Goal: Task Accomplishment & Management: Manage account settings

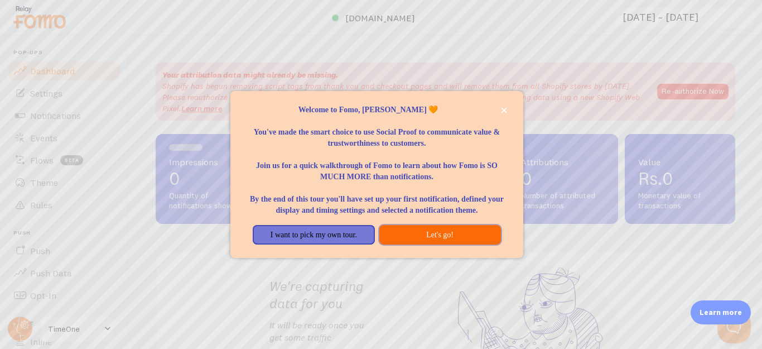
click at [401, 240] on button "Let's go!" at bounding box center [440, 235] width 122 height 20
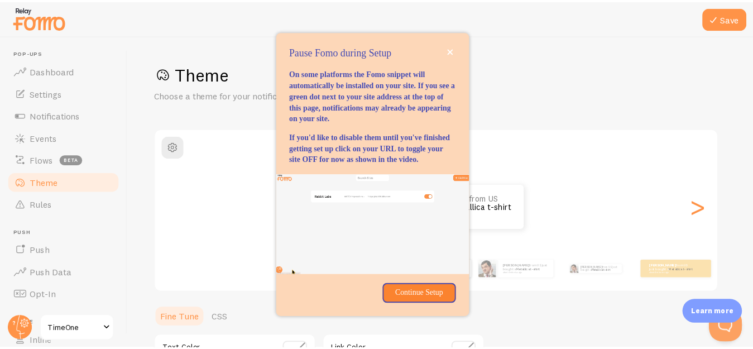
scroll to position [112, 0]
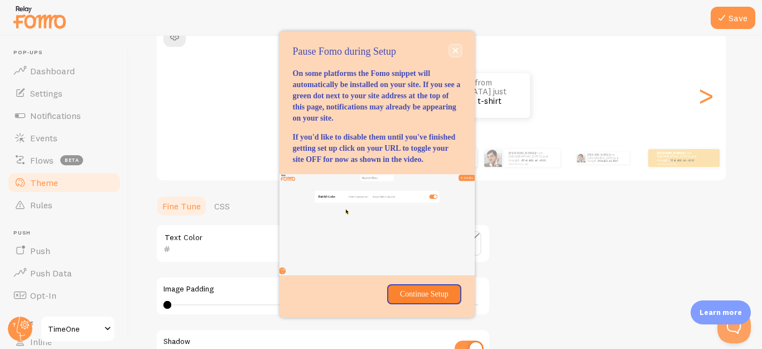
click at [453, 48] on icon "close," at bounding box center [455, 51] width 6 height 6
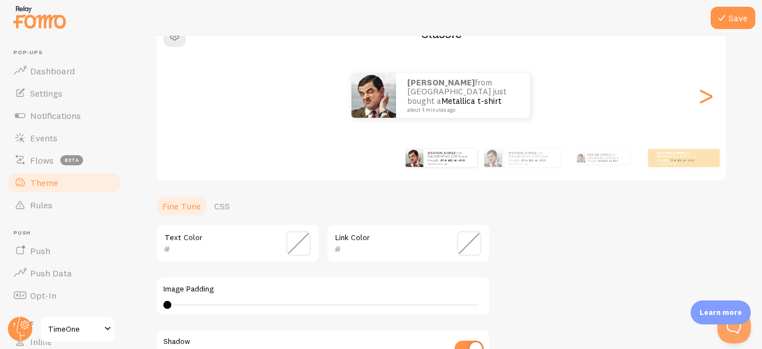
click at [453, 42] on div "Classic [PERSON_NAME] from [GEOGRAPHIC_DATA] just bought a Metallica t-shirt ab…" at bounding box center [441, 99] width 571 height 165
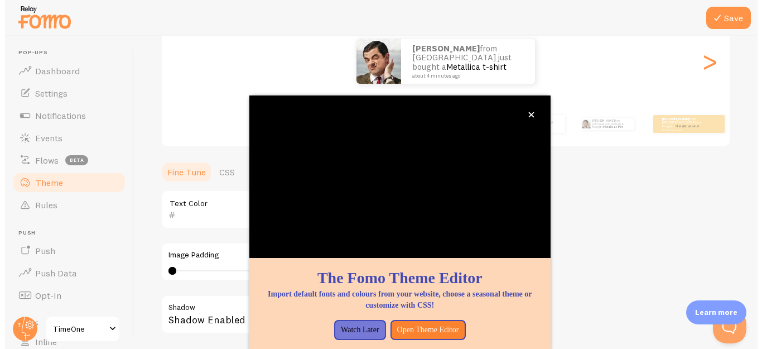
scroll to position [181, 0]
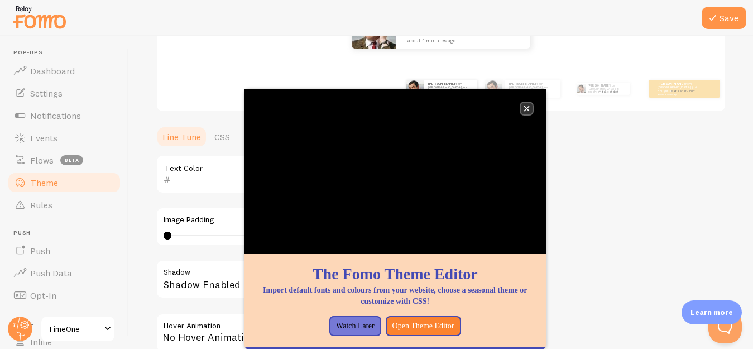
click at [532, 109] on button "close," at bounding box center [527, 109] width 12 height 12
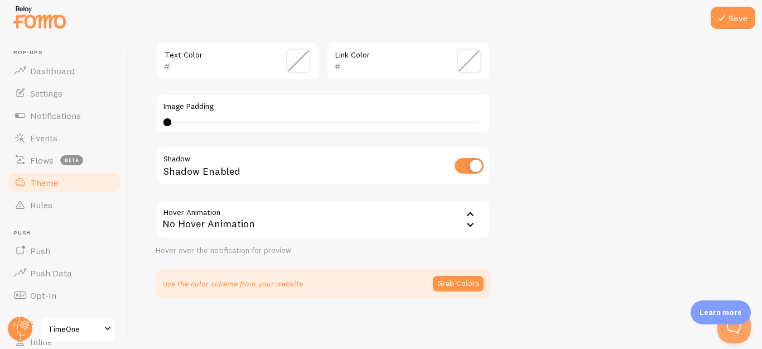
scroll to position [297, 0]
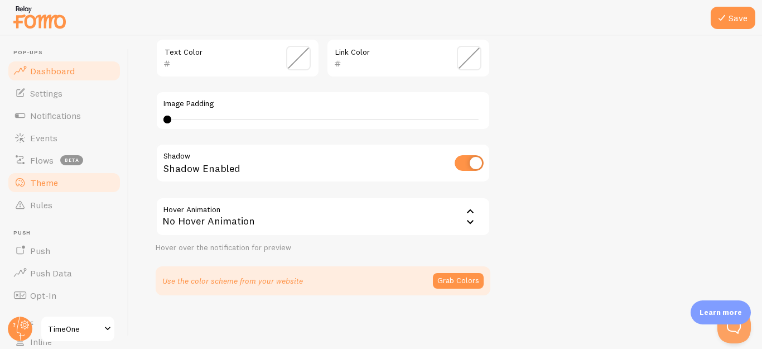
click at [78, 70] on link "Dashboard" at bounding box center [64, 71] width 115 height 22
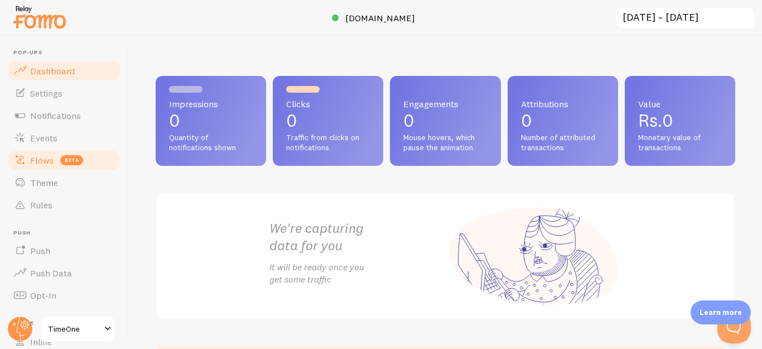
click at [79, 166] on link "Flows beta" at bounding box center [64, 160] width 115 height 22
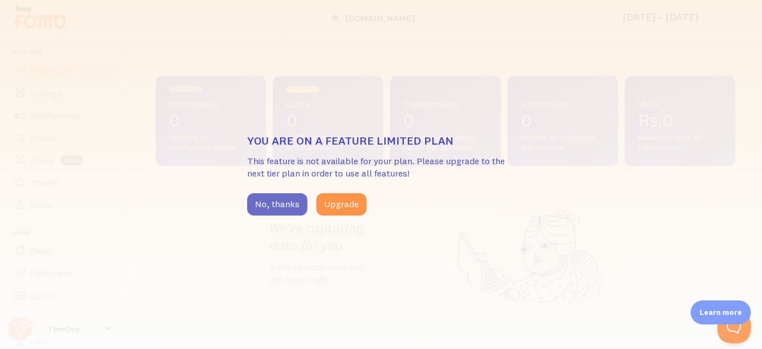
click at [286, 204] on button "No, thanks" at bounding box center [277, 204] width 60 height 22
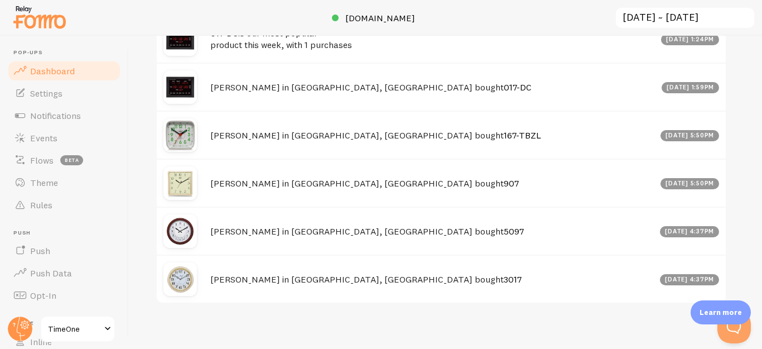
scroll to position [455, 0]
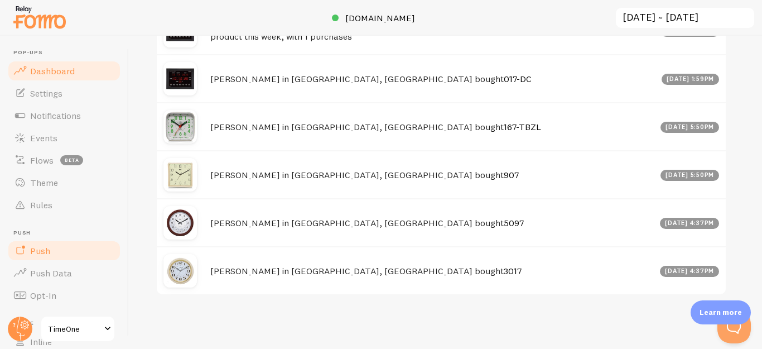
click at [53, 257] on link "Push" at bounding box center [64, 250] width 115 height 22
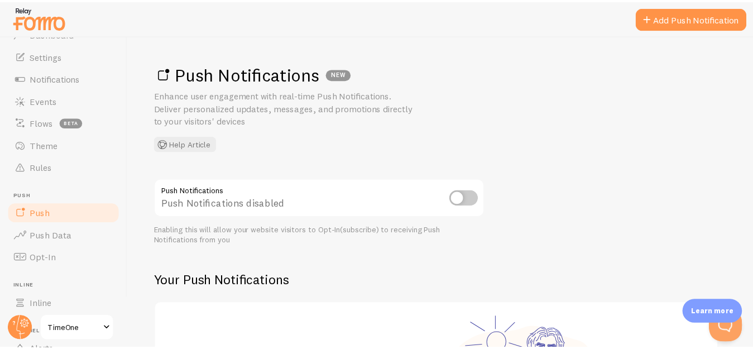
scroll to position [56, 0]
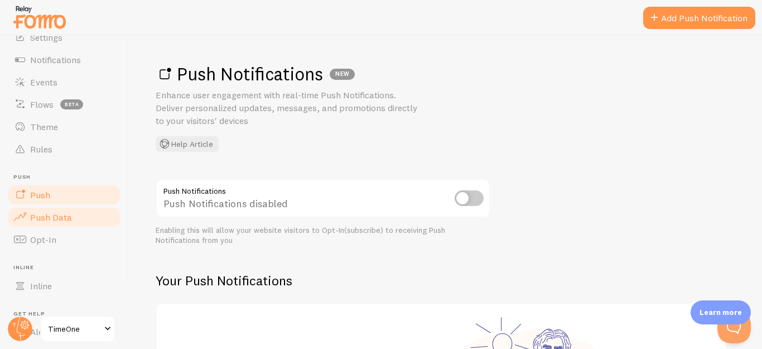
click at [76, 219] on link "Push Data" at bounding box center [64, 217] width 115 height 22
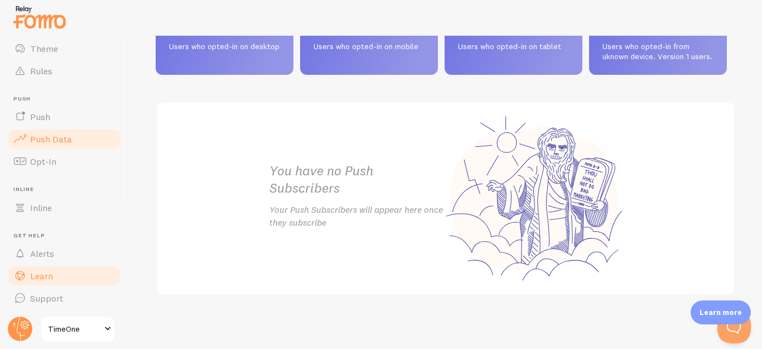
scroll to position [604, 0]
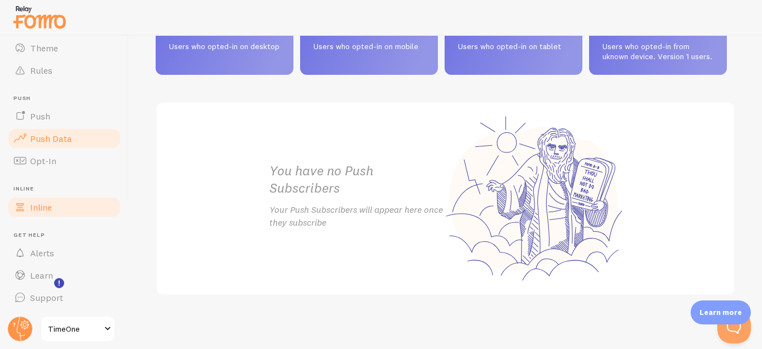
click at [77, 211] on link "Inline" at bounding box center [64, 207] width 115 height 22
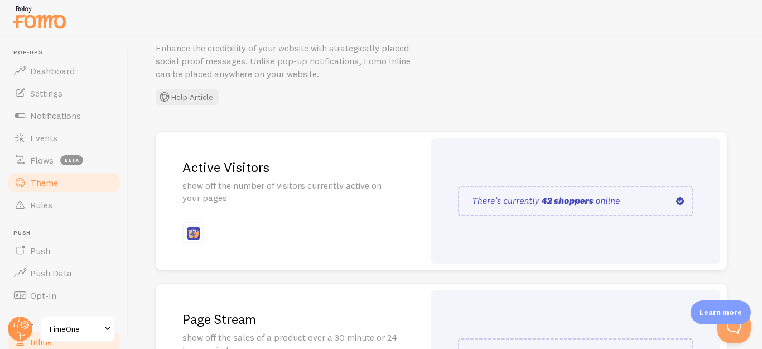
click at [75, 192] on link "Theme" at bounding box center [64, 182] width 115 height 22
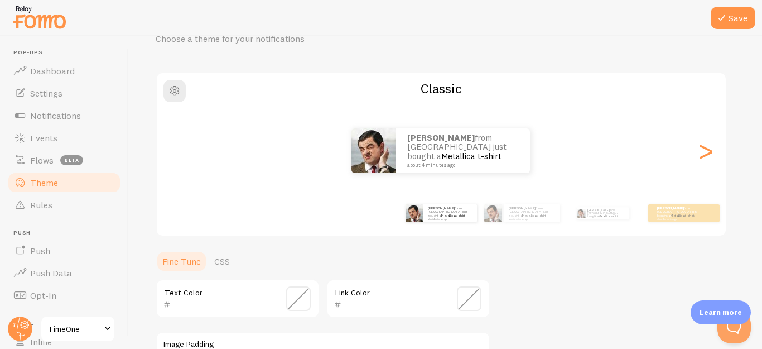
scroll to position [56, 0]
click at [709, 160] on div ">" at bounding box center [705, 151] width 13 height 80
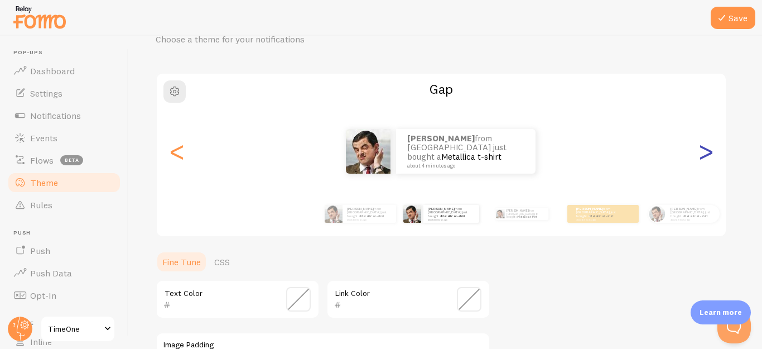
click at [709, 160] on div ">" at bounding box center [705, 151] width 13 height 80
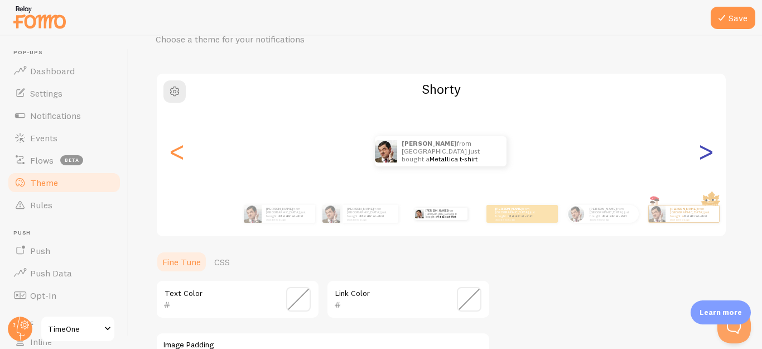
click at [709, 160] on div ">" at bounding box center [705, 151] width 13 height 80
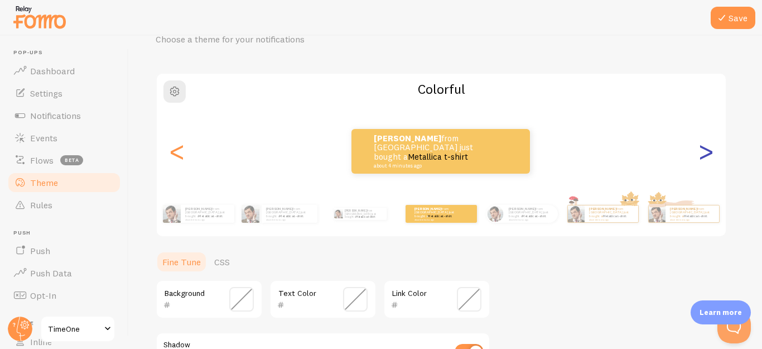
click at [709, 160] on div ">" at bounding box center [705, 151] width 13 height 80
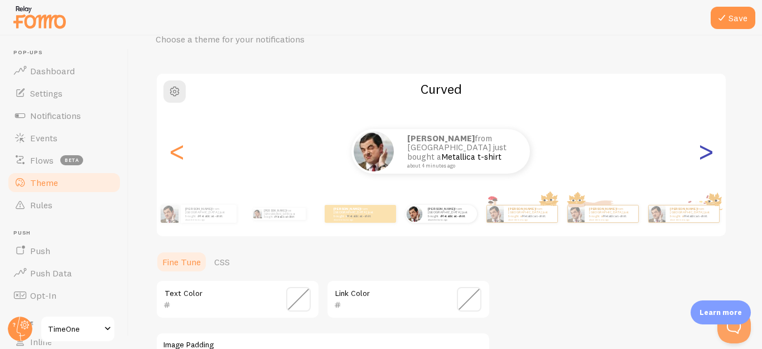
click at [708, 160] on div ">" at bounding box center [705, 151] width 13 height 80
type input "0"
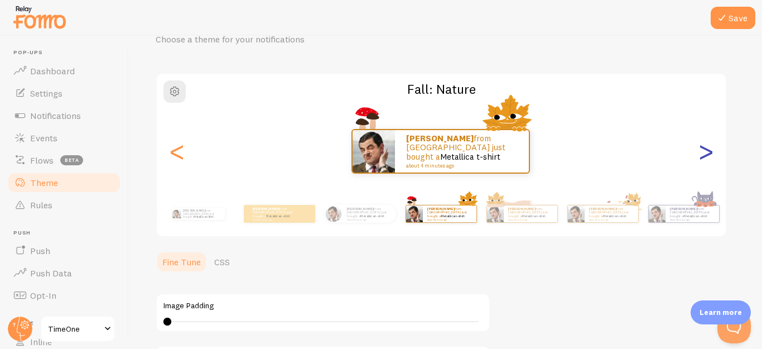
click at [708, 160] on div ">" at bounding box center [705, 151] width 13 height 80
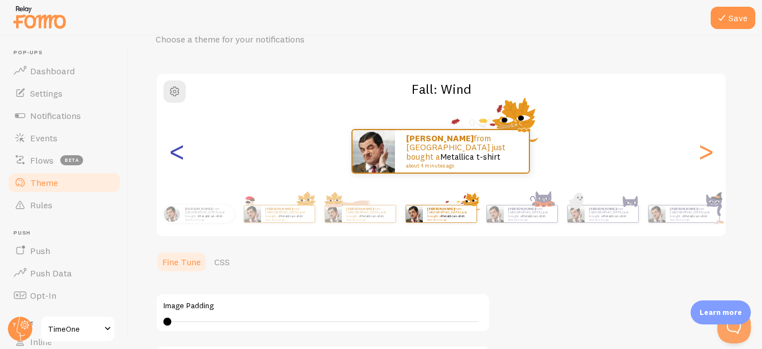
click at [180, 153] on div "<" at bounding box center [176, 151] width 13 height 80
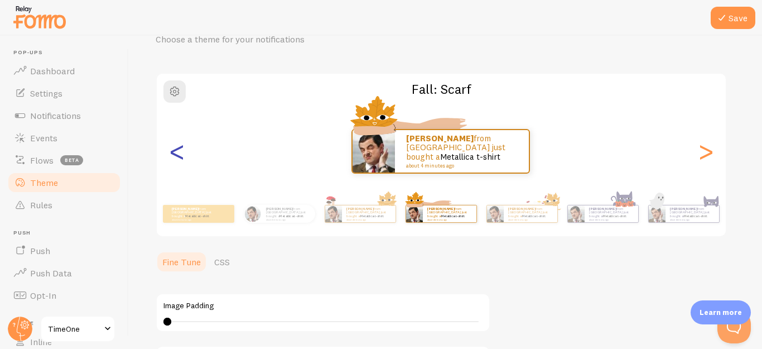
click at [180, 153] on div "<" at bounding box center [176, 151] width 13 height 80
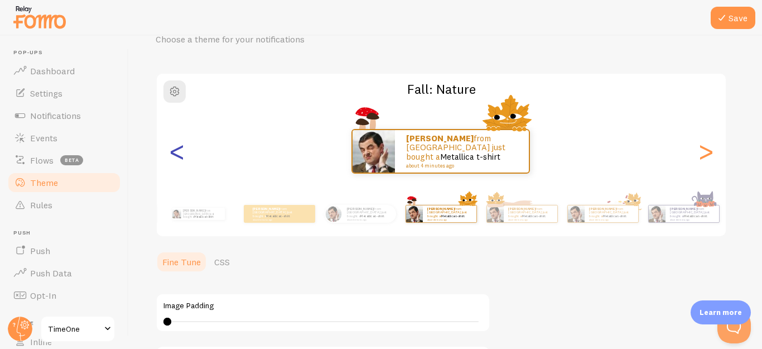
click at [180, 153] on div "<" at bounding box center [176, 151] width 13 height 80
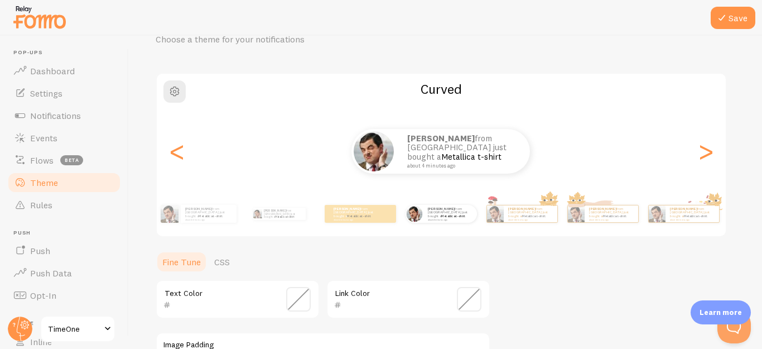
click at [715, 168] on div "[PERSON_NAME] from [GEOGRAPHIC_DATA] just bought a Metallica t-shirt about 4 mi…" at bounding box center [441, 151] width 568 height 45
click at [711, 165] on div ">" at bounding box center [705, 151] width 13 height 80
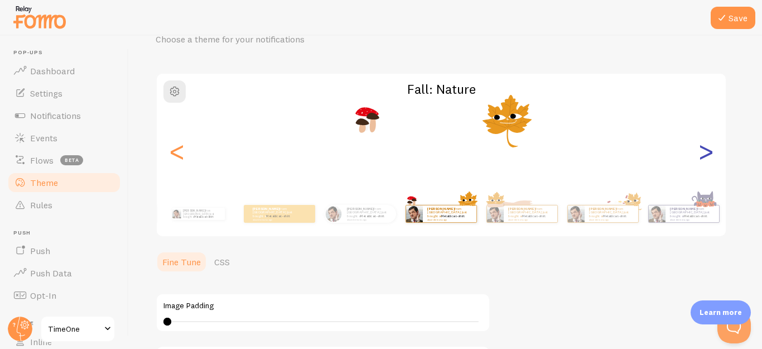
click at [704, 155] on div ">" at bounding box center [705, 151] width 13 height 80
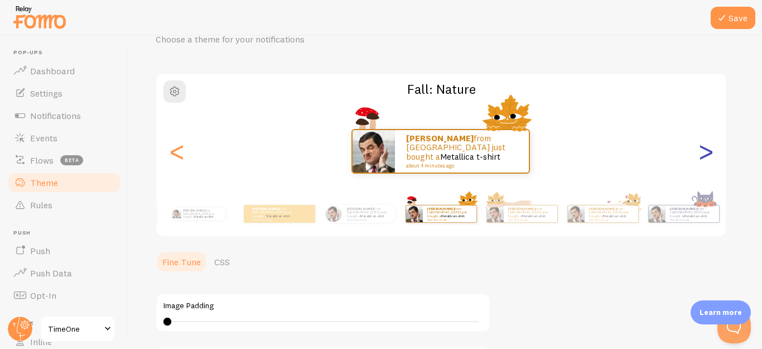
click at [704, 155] on div ">" at bounding box center [705, 151] width 13 height 80
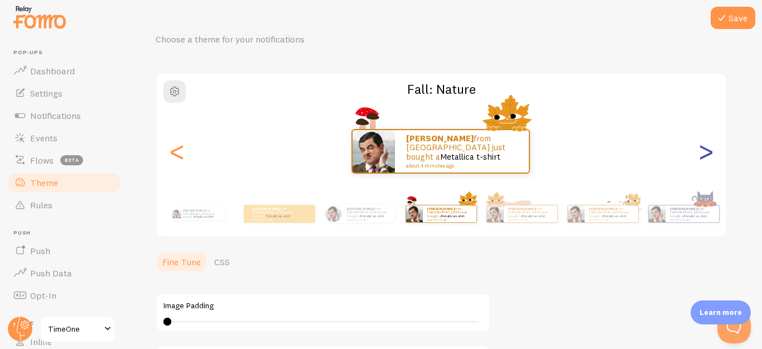
click at [704, 155] on div ">" at bounding box center [705, 151] width 13 height 80
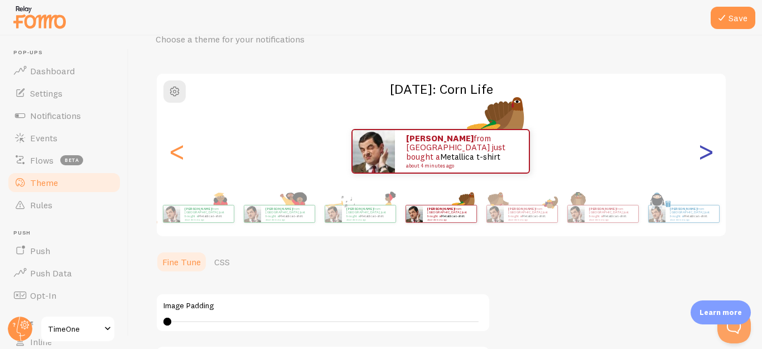
click at [704, 155] on div ">" at bounding box center [705, 151] width 13 height 80
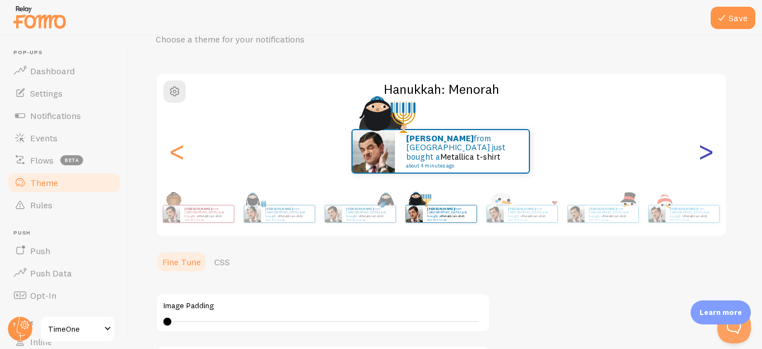
click at [704, 155] on div ">" at bounding box center [705, 151] width 13 height 80
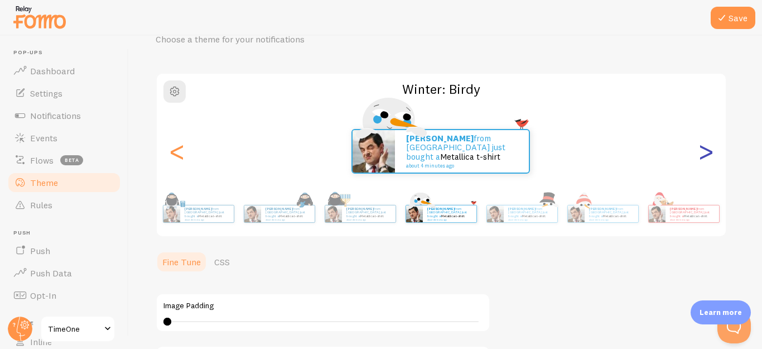
click at [704, 155] on div ">" at bounding box center [705, 151] width 13 height 80
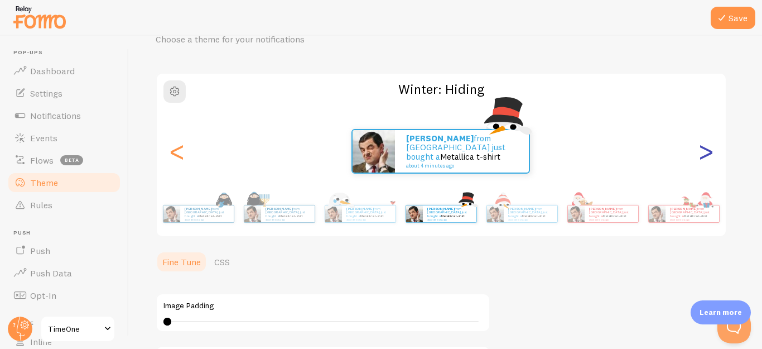
click at [704, 155] on div ">" at bounding box center [705, 151] width 13 height 80
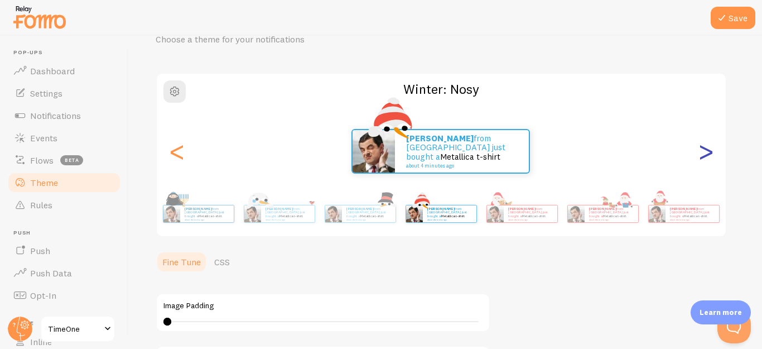
click at [704, 155] on div ">" at bounding box center [705, 151] width 13 height 80
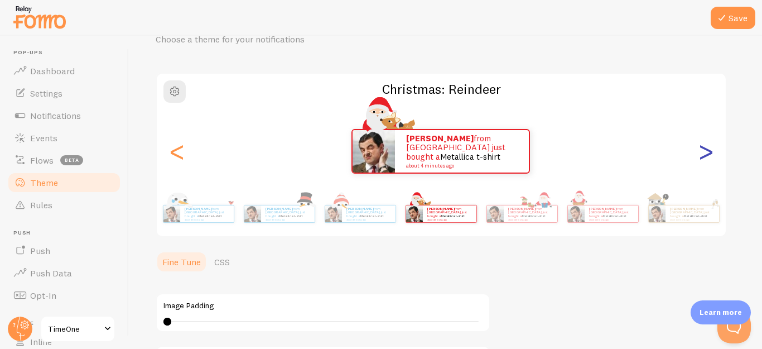
click at [704, 155] on div ">" at bounding box center [705, 151] width 13 height 80
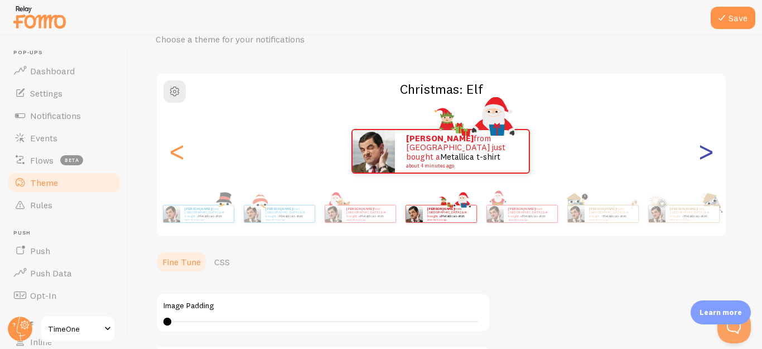
click at [704, 155] on div ">" at bounding box center [705, 151] width 13 height 80
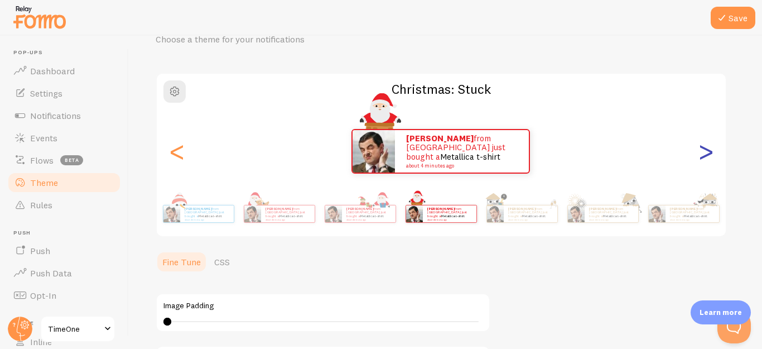
click at [704, 155] on div ">" at bounding box center [705, 151] width 13 height 80
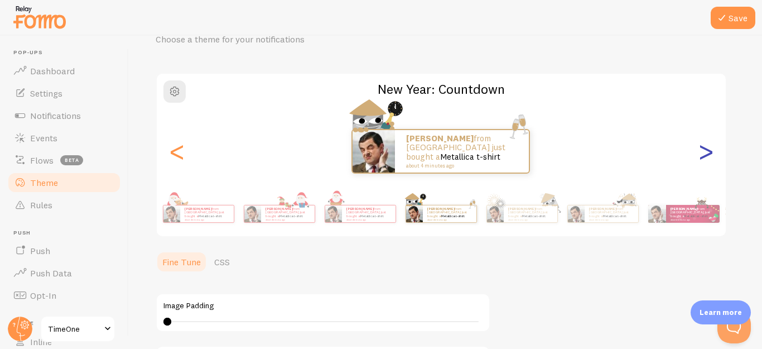
click at [704, 155] on div ">" at bounding box center [705, 151] width 13 height 80
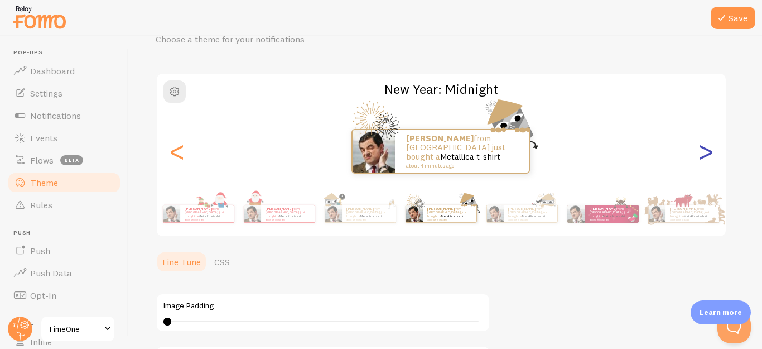
click at [704, 155] on div ">" at bounding box center [705, 151] width 13 height 80
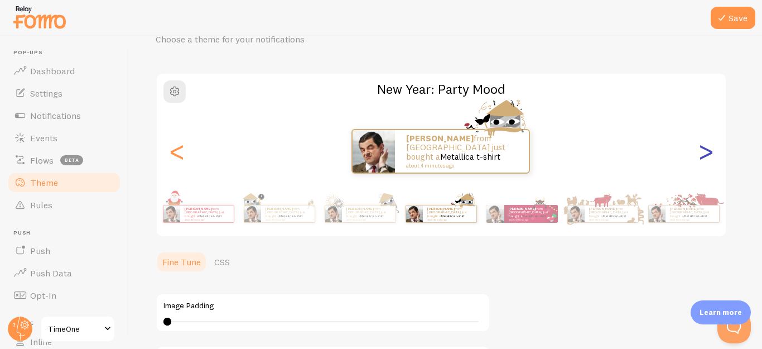
click at [704, 155] on div ">" at bounding box center [705, 151] width 13 height 80
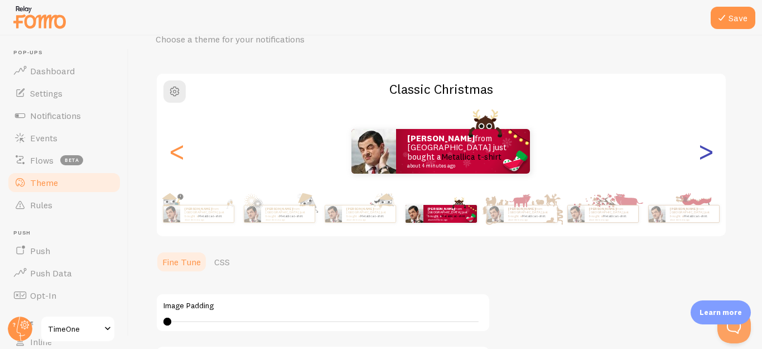
click at [704, 155] on div ">" at bounding box center [705, 151] width 13 height 80
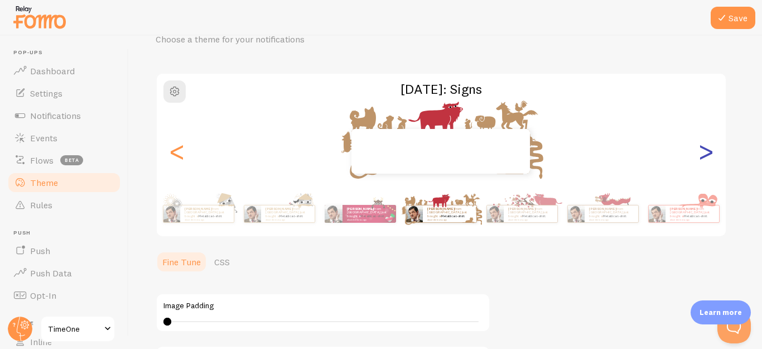
click at [704, 155] on div ">" at bounding box center [705, 151] width 13 height 80
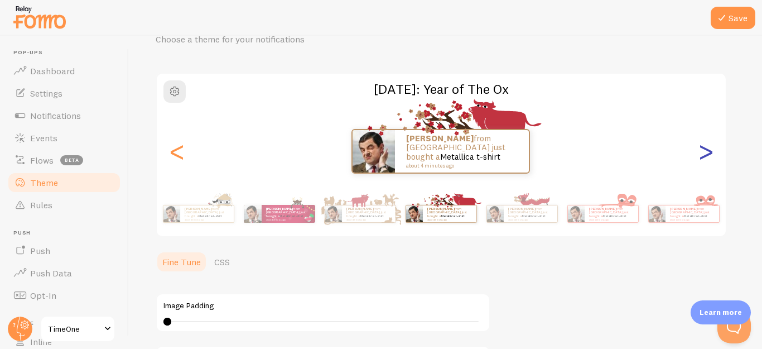
click at [704, 155] on div ">" at bounding box center [705, 151] width 13 height 80
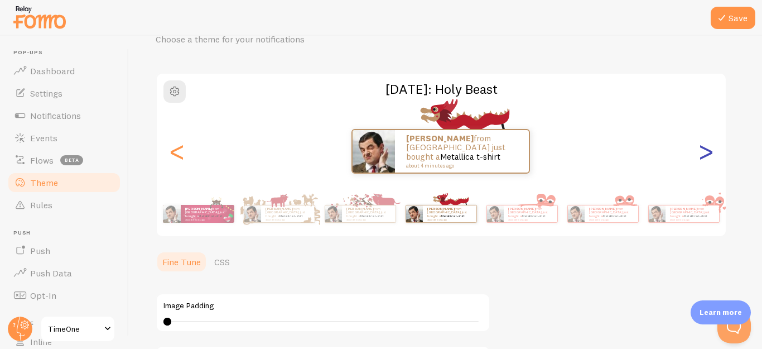
click at [704, 155] on div ">" at bounding box center [705, 151] width 13 height 80
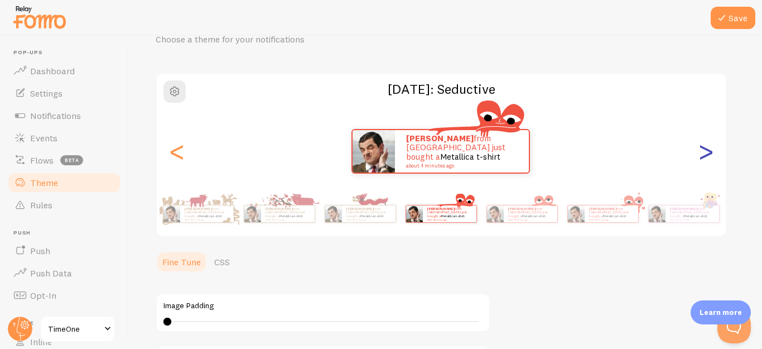
click at [704, 155] on div ">" at bounding box center [705, 151] width 13 height 80
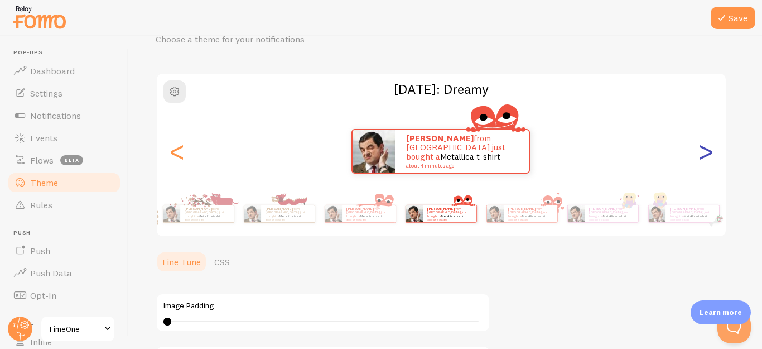
click at [704, 155] on div ">" at bounding box center [705, 151] width 13 height 80
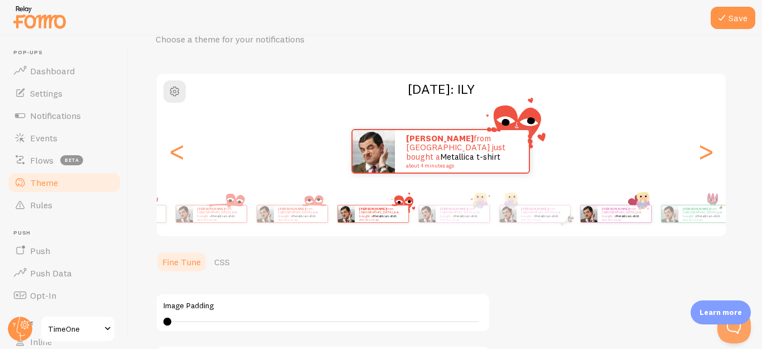
click at [602, 213] on p "[PERSON_NAME] from [GEOGRAPHIC_DATA] just bought a Metallica t-shirt about 4 mi…" at bounding box center [624, 213] width 45 height 14
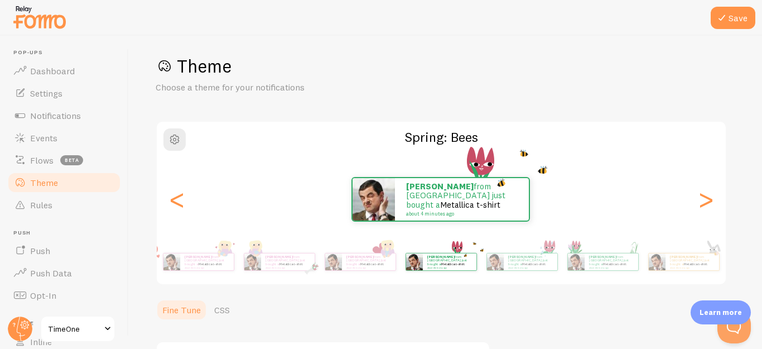
scroll to position [0, 0]
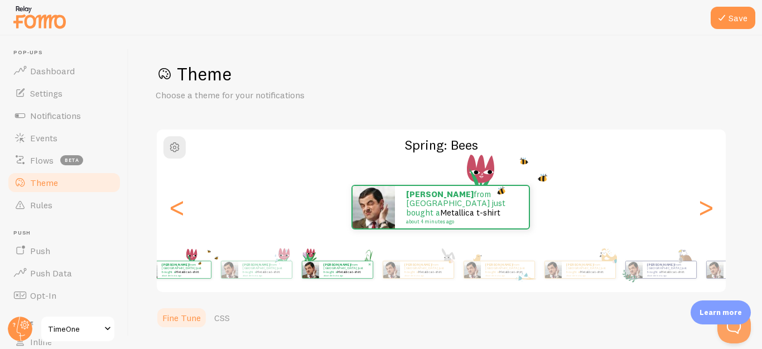
click at [319, 264] on div "[PERSON_NAME] from [GEOGRAPHIC_DATA] just bought a Metallica t-shirt about 4 mi…" at bounding box center [346, 269] width 54 height 17
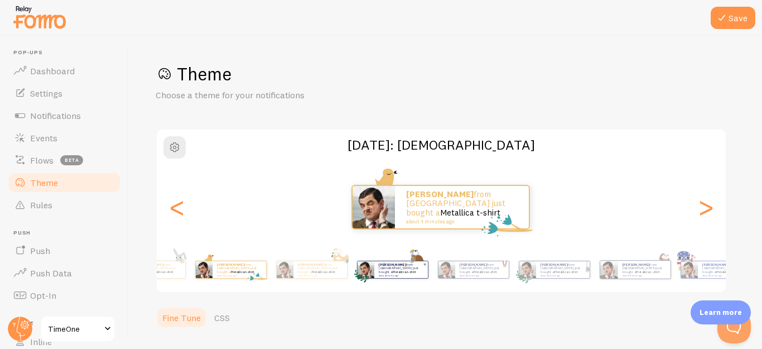
click at [407, 271] on p "[PERSON_NAME] from [GEOGRAPHIC_DATA] just bought a Metallica t-shirt about 4 mi…" at bounding box center [401, 269] width 45 height 14
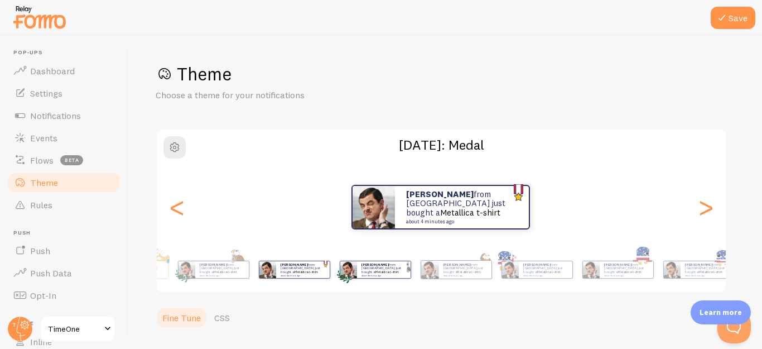
click at [357, 276] on div "[PERSON_NAME] from [GEOGRAPHIC_DATA] just bought a Metallica t-shirt about 4 mi…" at bounding box center [384, 269] width 54 height 17
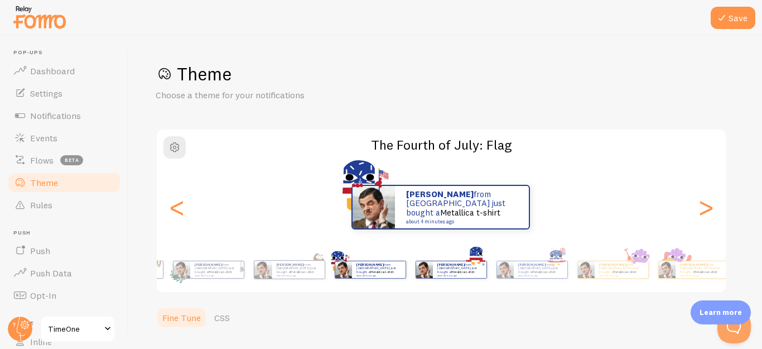
click at [433, 266] on div "[PERSON_NAME] from [GEOGRAPHIC_DATA] just bought a Metallica t-shirt about 4 mi…" at bounding box center [460, 269] width 54 height 17
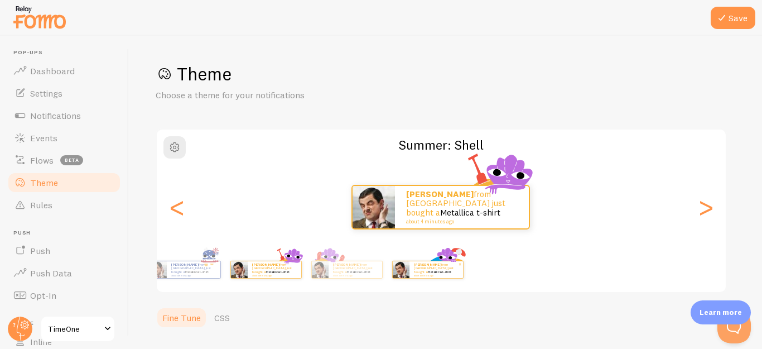
click at [442, 271] on p "[PERSON_NAME] from [GEOGRAPHIC_DATA] just bought a Metallica t-shirt about 4 mi…" at bounding box center [436, 269] width 45 height 14
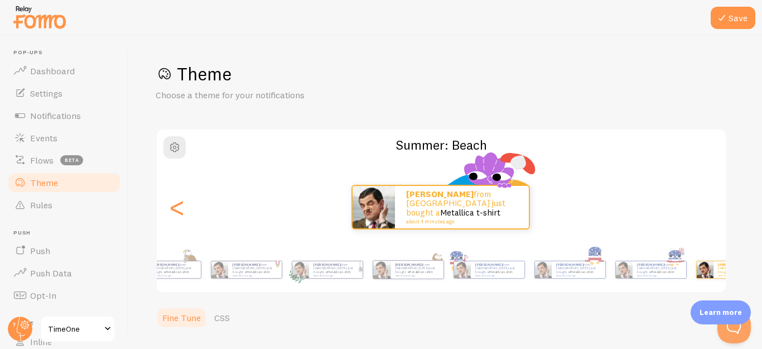
click at [762, 287] on div "Save Theme Choose a theme for your notifications Summer: Beach [PERSON_NAME] fr…" at bounding box center [445, 192] width 633 height 313
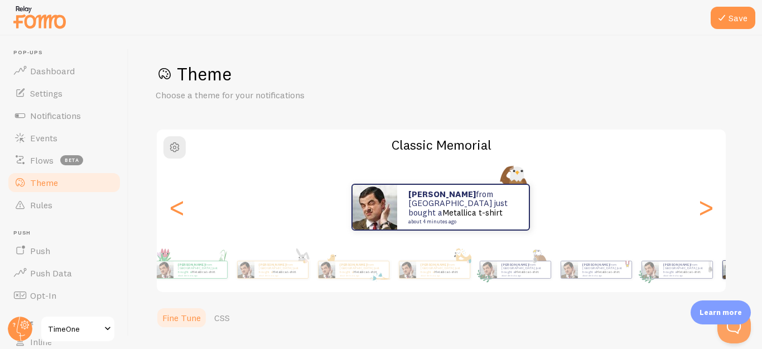
click at [762, 273] on div "Save Theme Choose a theme for your notifications Classic Memorial [PERSON_NAME]…" at bounding box center [445, 192] width 633 height 313
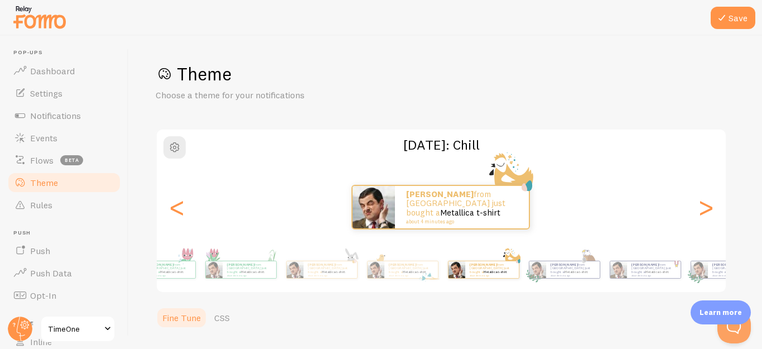
click at [545, 273] on div "[PERSON_NAME] from [GEOGRAPHIC_DATA] just bought a Metallica t-shirt about 4 mi…" at bounding box center [441, 269] width 641 height 45
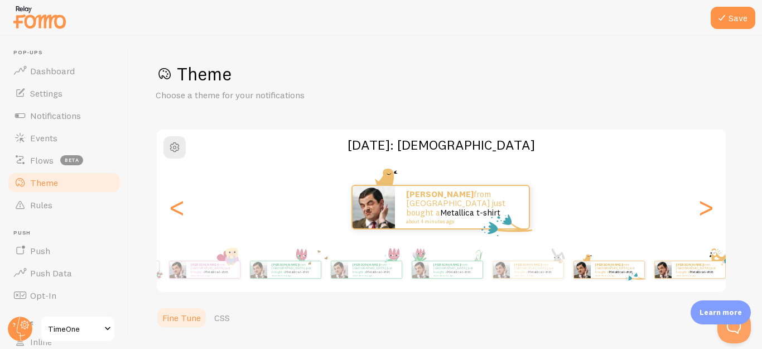
click at [762, 269] on div "Save Theme Choose a theme for your notifications [DATE]: [DEMOGRAPHIC_DATA] [PE…" at bounding box center [445, 192] width 633 height 313
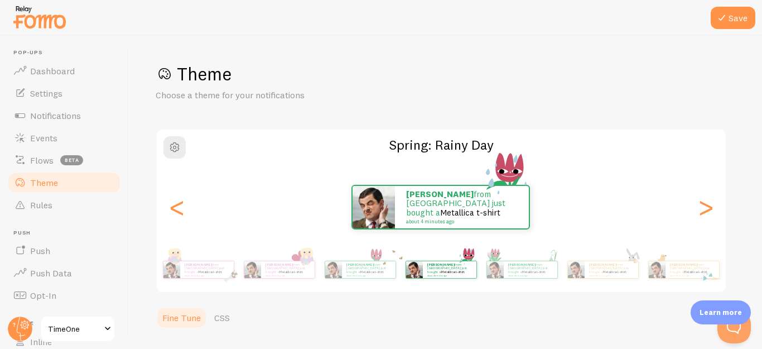
click at [714, 278] on div "[PERSON_NAME] from [GEOGRAPHIC_DATA] just bought a Metallica t-shirt about 4 mi…" at bounding box center [441, 269] width 641 height 45
click at [181, 215] on div "<" at bounding box center [176, 207] width 13 height 80
click at [180, 215] on div "<" at bounding box center [176, 207] width 13 height 80
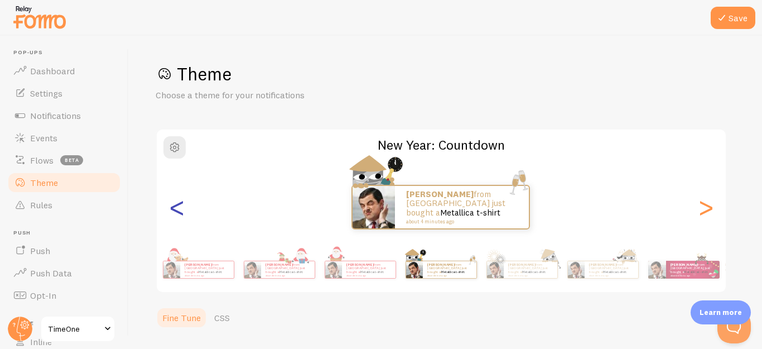
click at [180, 215] on div "<" at bounding box center [176, 207] width 13 height 80
click at [177, 210] on div "<" at bounding box center [176, 207] width 13 height 80
click at [427, 272] on p "[PERSON_NAME] from [GEOGRAPHIC_DATA] just bought a Metallica t-shirt about 4 mi…" at bounding box center [449, 269] width 45 height 14
click at [474, 275] on div "[PERSON_NAME] from [GEOGRAPHIC_DATA] just bought a Metallica t-shirt about 4 mi…" at bounding box center [450, 269] width 54 height 17
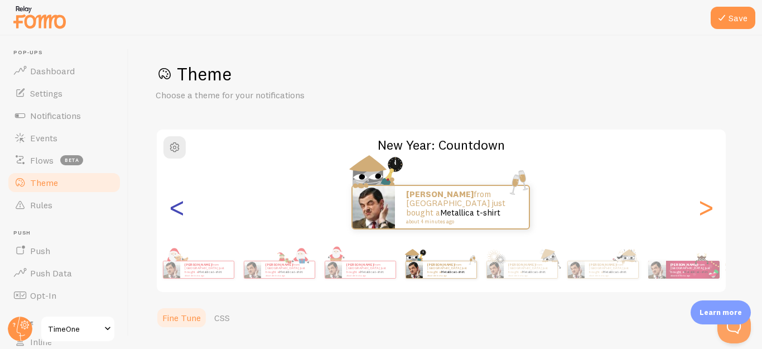
click at [391, 272] on p "[PERSON_NAME] from [GEOGRAPHIC_DATA] just bought a Metallica t-shirt about 4 mi…" at bounding box center [368, 269] width 45 height 14
click at [174, 210] on div "<" at bounding box center [176, 207] width 13 height 80
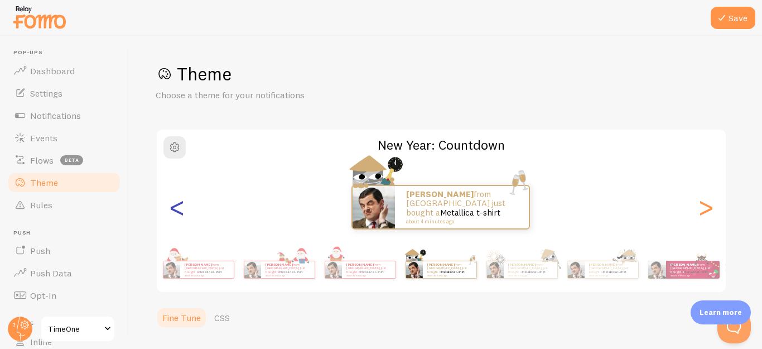
click at [174, 210] on div "<" at bounding box center [176, 207] width 13 height 80
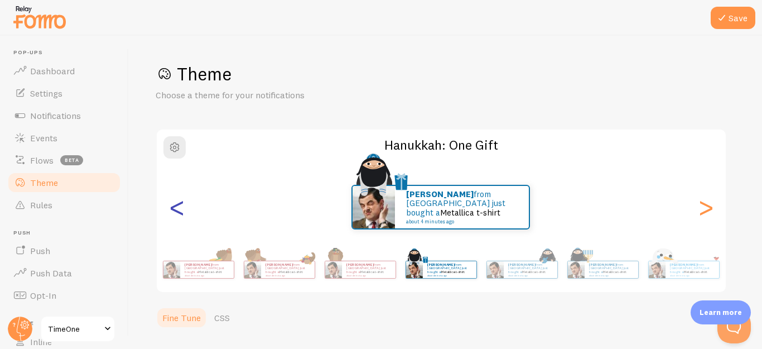
click at [174, 210] on div "<" at bounding box center [176, 207] width 13 height 80
click at [177, 215] on div "<" at bounding box center [176, 207] width 13 height 80
click at [176, 214] on div "<" at bounding box center [176, 207] width 13 height 80
click at [176, 210] on div "<" at bounding box center [176, 207] width 13 height 80
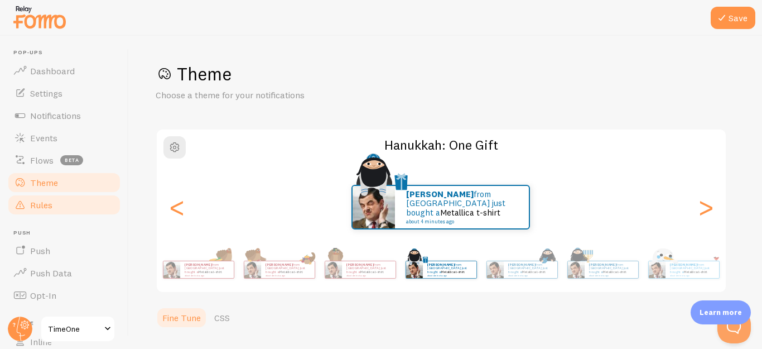
click at [176, 210] on div "<" at bounding box center [176, 207] width 13 height 80
click at [174, 211] on div "<" at bounding box center [176, 207] width 13 height 80
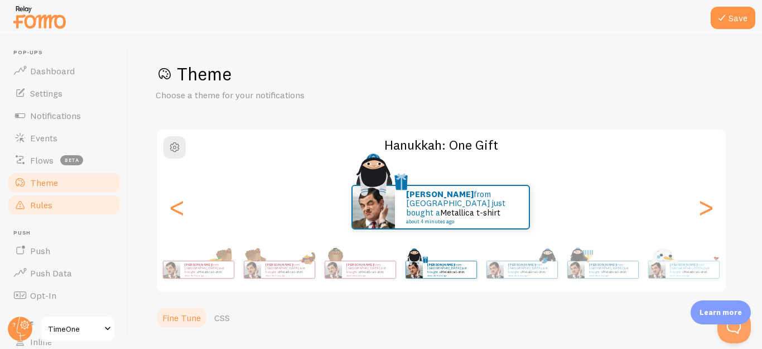
click at [174, 211] on div "<" at bounding box center [176, 207] width 13 height 80
click at [79, 201] on link "Rules" at bounding box center [64, 205] width 115 height 22
click at [68, 207] on link "Rules" at bounding box center [64, 205] width 115 height 22
click at [41, 202] on span "Rules" at bounding box center [41, 204] width 22 height 11
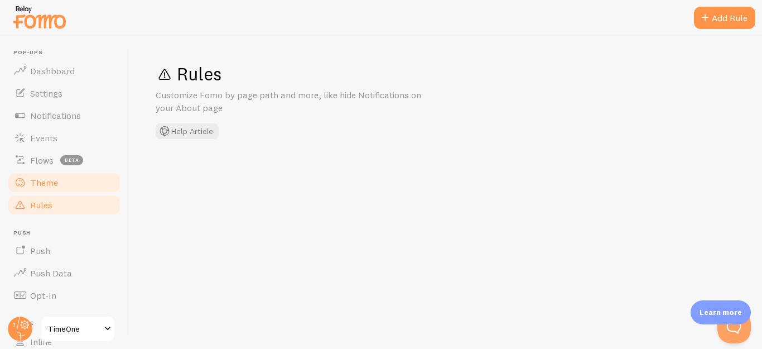
click at [33, 180] on span "Theme" at bounding box center [44, 182] width 28 height 11
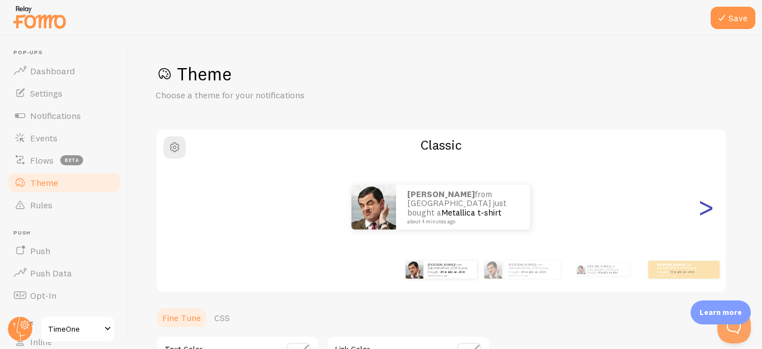
click at [703, 218] on div ">" at bounding box center [705, 207] width 13 height 80
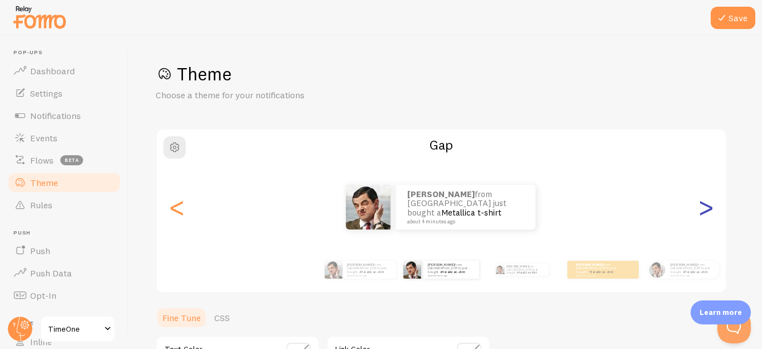
click at [703, 218] on div ">" at bounding box center [705, 207] width 13 height 80
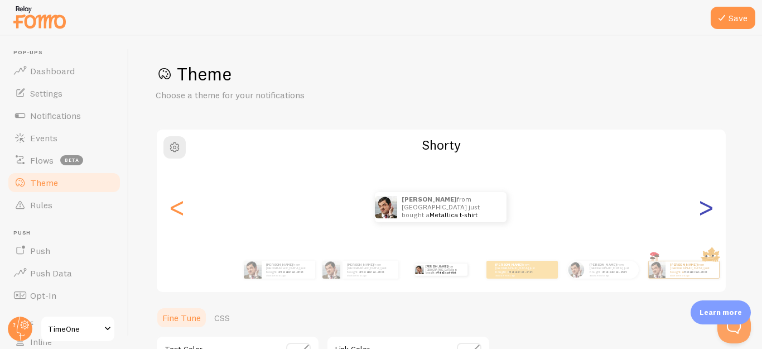
click at [703, 218] on div ">" at bounding box center [705, 207] width 13 height 80
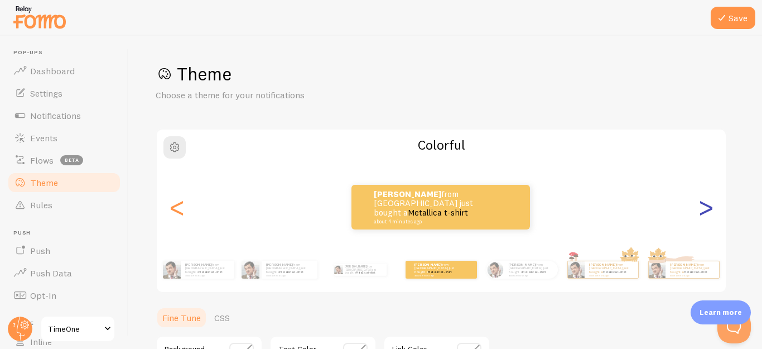
click at [703, 218] on div ">" at bounding box center [705, 207] width 13 height 80
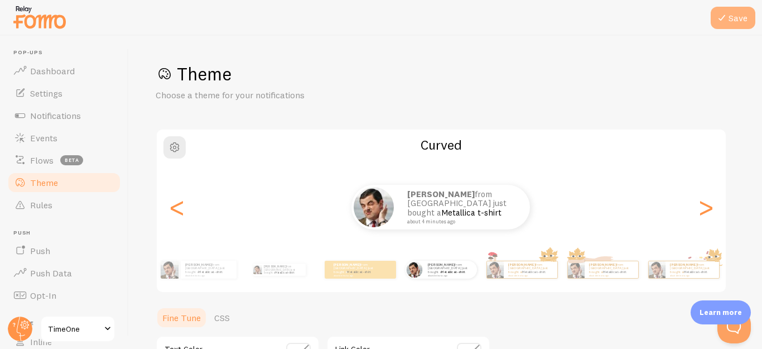
drag, startPoint x: 733, startPoint y: 32, endPoint x: 741, endPoint y: 14, distance: 20.2
click at [737, 23] on div "Pop-ups Dashboard Settings Notifications Events Flows beta Theme Rules [GEOGRAP…" at bounding box center [381, 174] width 762 height 349
click at [739, 14] on button "Save" at bounding box center [733, 18] width 45 height 22
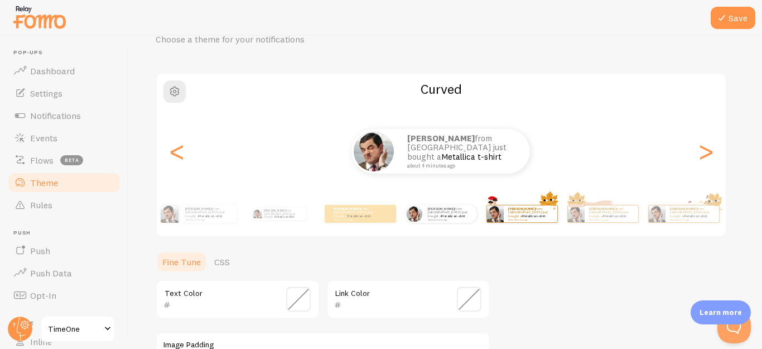
scroll to position [297, 0]
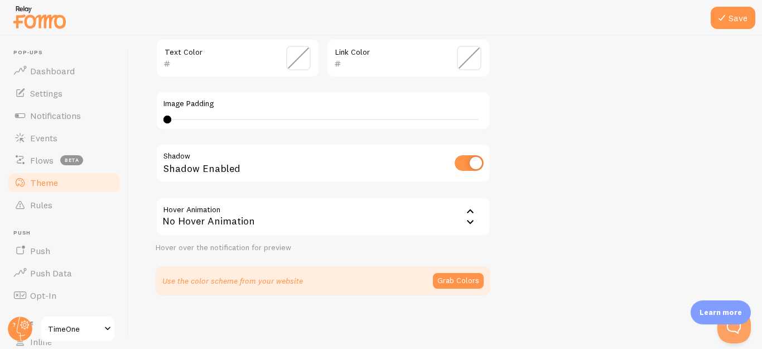
click at [449, 214] on div "No Hover Animation" at bounding box center [323, 216] width 335 height 39
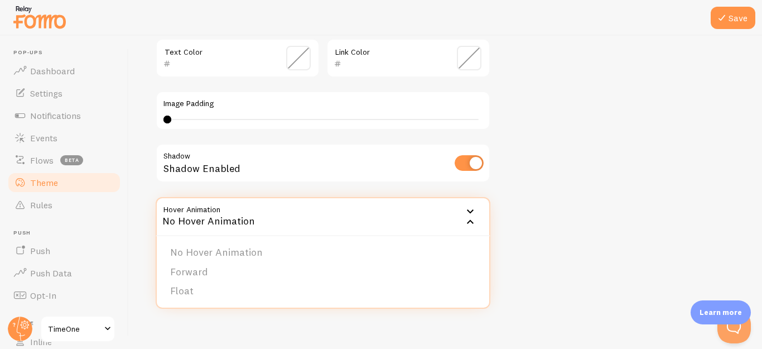
click at [582, 210] on div "Theme Choose a theme for your notifications Curved [PERSON_NAME] from [GEOGRAPH…" at bounding box center [446, 30] width 580 height 529
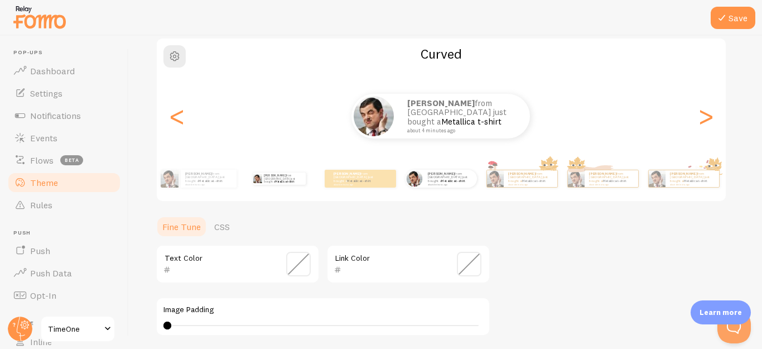
scroll to position [74, 0]
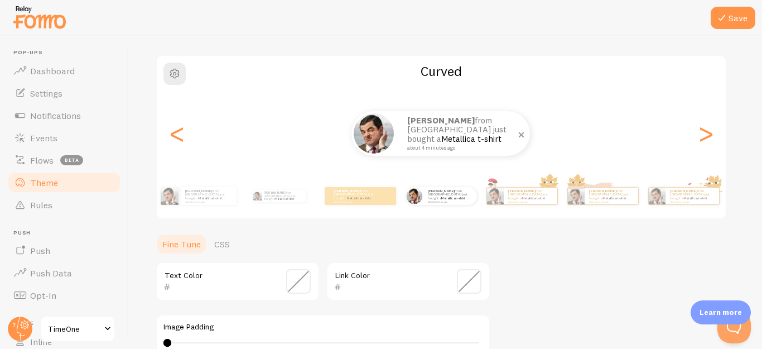
click at [460, 136] on link "Metallica t-shirt" at bounding box center [471, 138] width 60 height 11
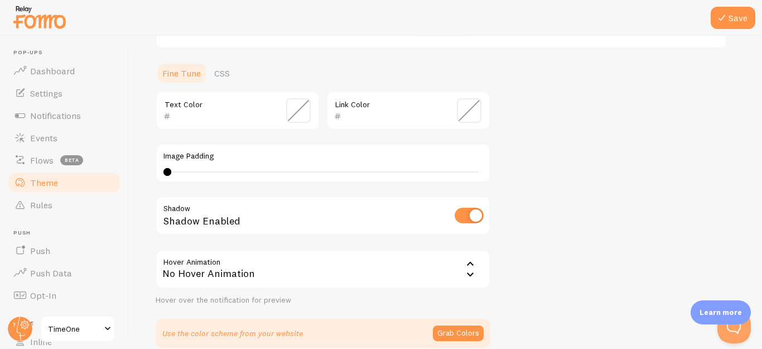
scroll to position [185, 0]
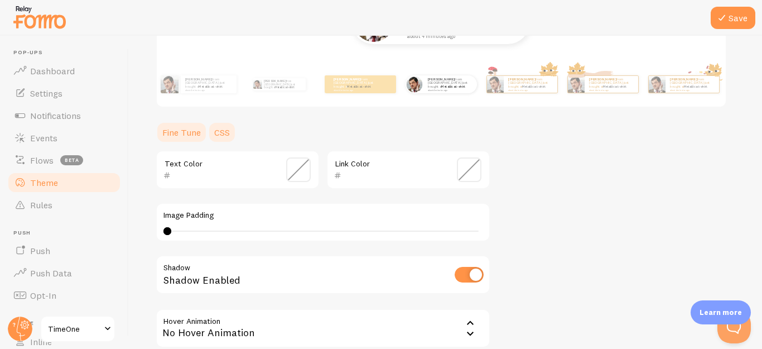
click at [224, 138] on link "CSS" at bounding box center [222, 132] width 29 height 22
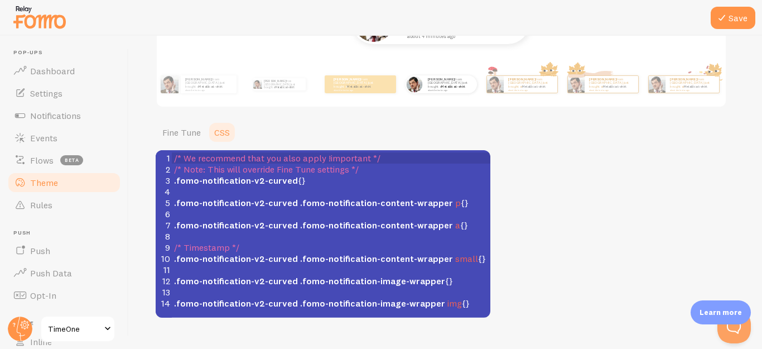
click at [350, 188] on pre "​" at bounding box center [336, 191] width 328 height 11
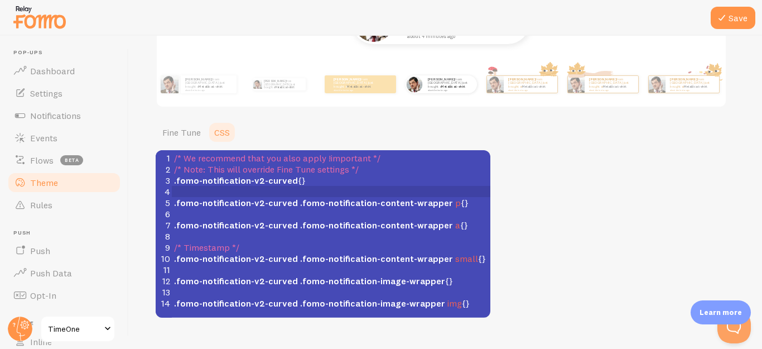
scroll to position [208, 0]
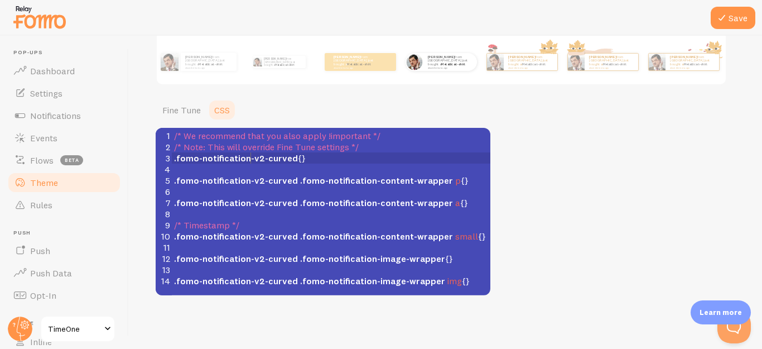
click at [249, 160] on span ".fomo-notification-v2-curved" at bounding box center [236, 157] width 124 height 11
click at [293, 156] on span ".fomo-notification-v2-curved {}" at bounding box center [240, 157] width 132 height 11
click at [295, 156] on span ".fomo-notification-v2-curved {}" at bounding box center [240, 157] width 132 height 11
click at [296, 156] on span ".fomo-notification-v2-curved {}" at bounding box center [240, 157] width 132 height 11
click at [450, 184] on span ".fomo-notification-v2-curved .fomo-notification-content-wrapper p {}" at bounding box center [321, 180] width 295 height 11
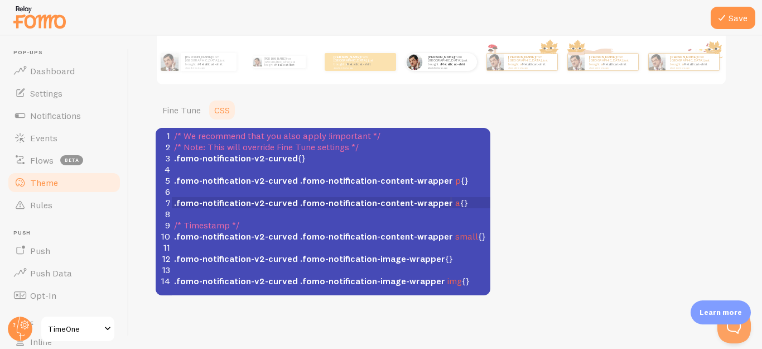
click at [450, 206] on span ".fomo-notification-v2-curved .fomo-notification-content-wrapper a {}" at bounding box center [321, 202] width 294 height 11
click at [468, 232] on span ".fomo-notification-v2-curved .fomo-notification-content-wrapper small {}" at bounding box center [330, 235] width 312 height 11
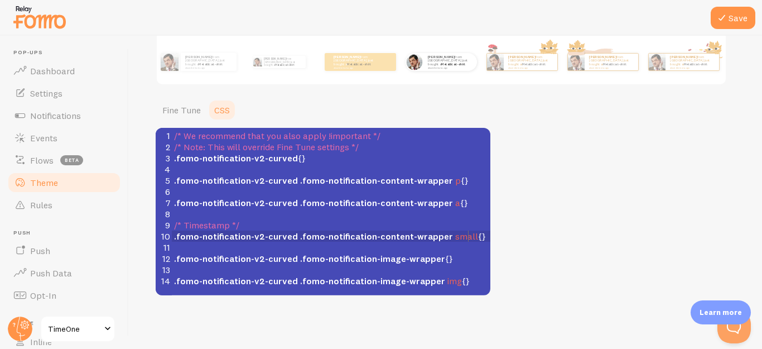
click at [437, 258] on span ".fomo-notification-v2-curved .fomo-notification-image-wrapper {}" at bounding box center [313, 258] width 279 height 11
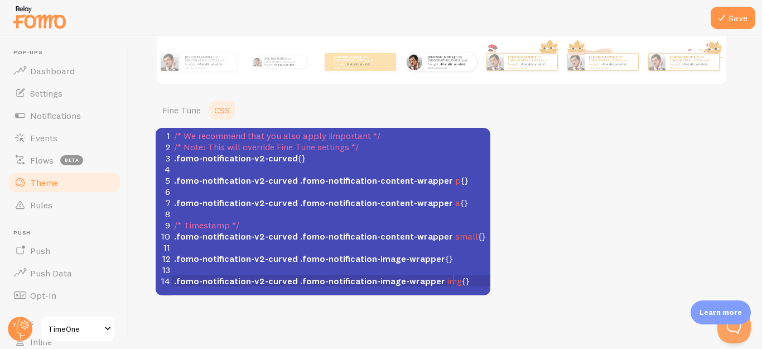
click at [454, 277] on span ".fomo-notification-v2-curved .fomo-notification-image-wrapper img {}" at bounding box center [322, 280] width 296 height 11
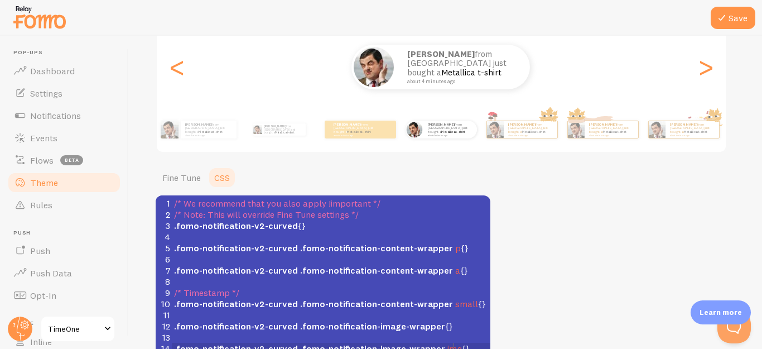
scroll to position [152, 0]
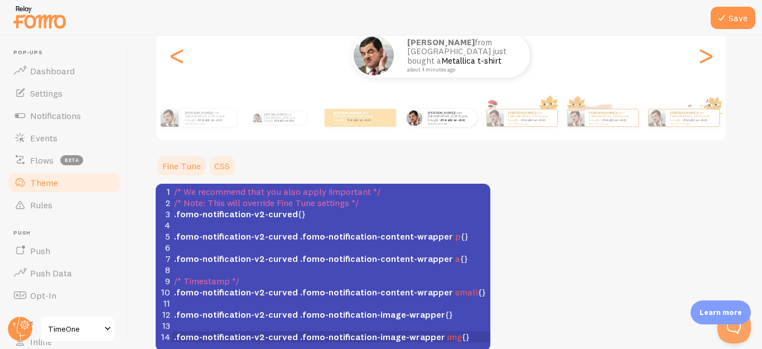
click at [189, 158] on link "Fine Tune" at bounding box center [182, 166] width 52 height 22
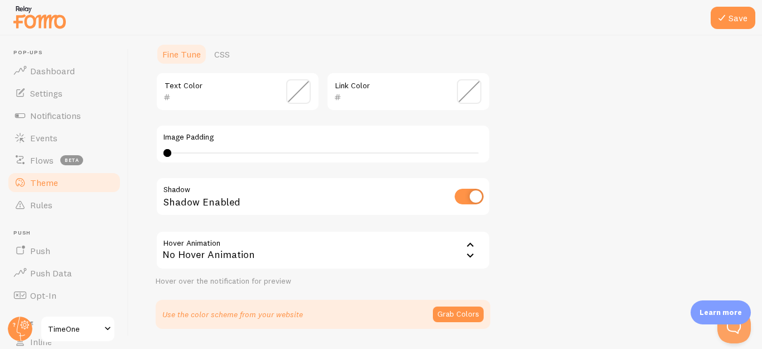
scroll to position [297, 0]
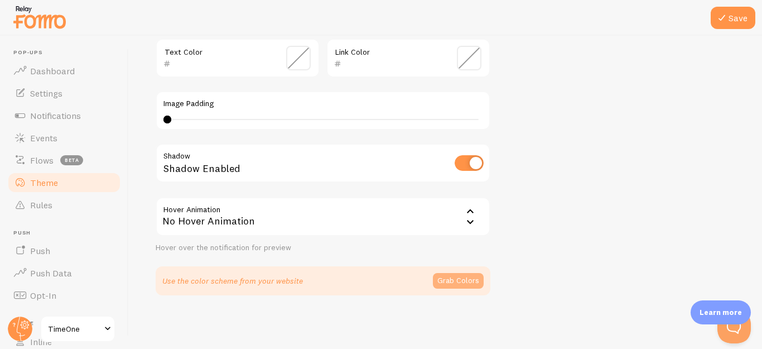
click at [457, 282] on button "Grab Colors" at bounding box center [458, 281] width 51 height 16
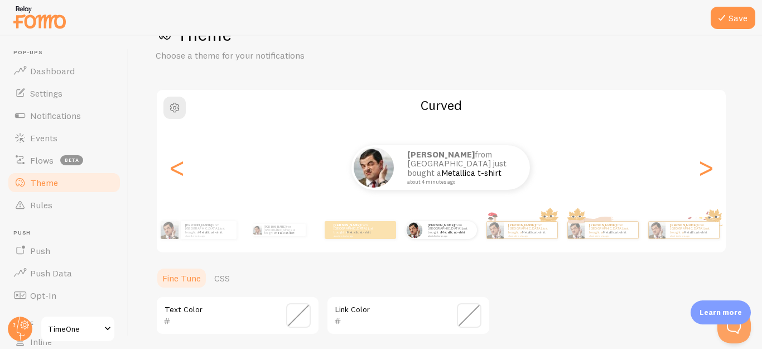
scroll to position [13, 0]
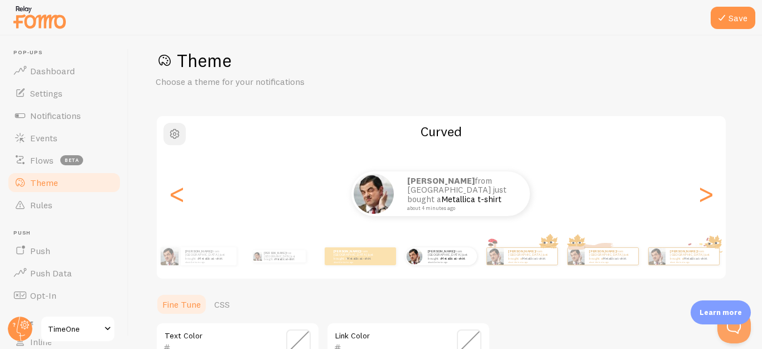
click at [174, 133] on span "button" at bounding box center [174, 133] width 13 height 13
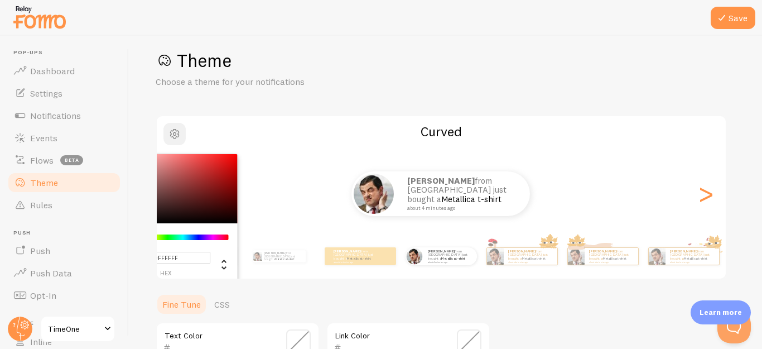
click at [174, 133] on span "button" at bounding box center [174, 133] width 13 height 13
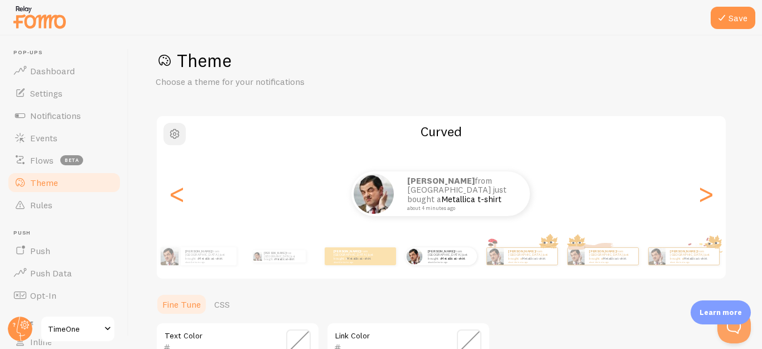
click at [174, 133] on span "button" at bounding box center [174, 133] width 13 height 13
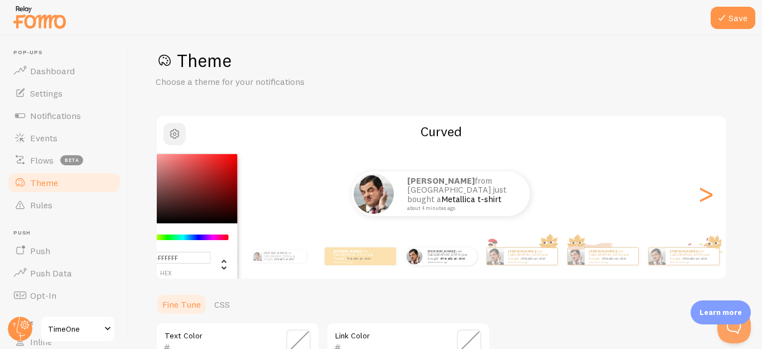
click at [174, 133] on span "button" at bounding box center [174, 133] width 13 height 13
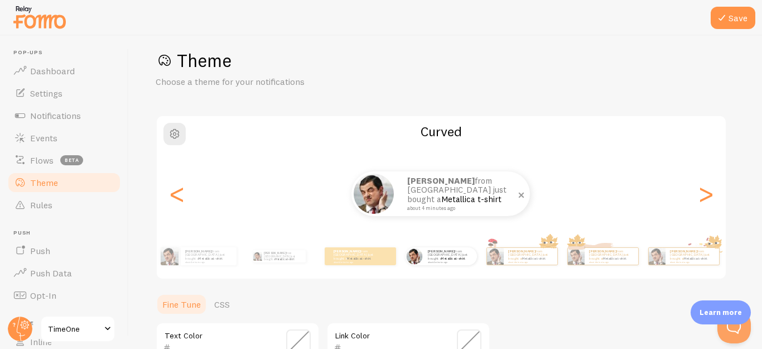
click at [398, 195] on div "[PERSON_NAME] from [GEOGRAPHIC_DATA] just bought a Metallica t-shirt about 4 mi…" at bounding box center [463, 193] width 134 height 45
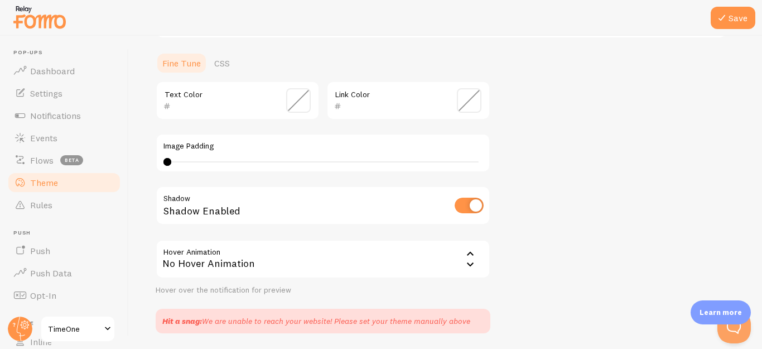
scroll to position [181, 0]
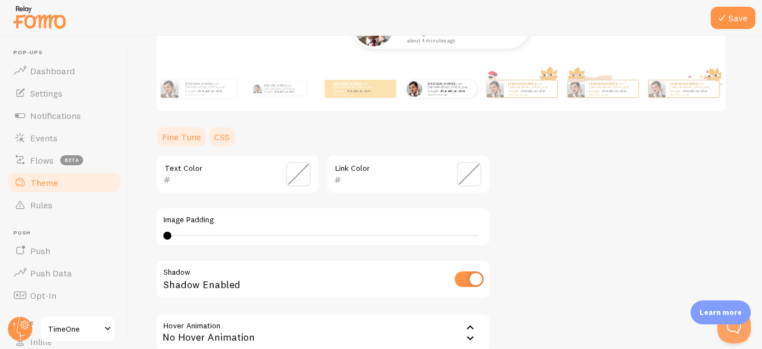
click at [229, 144] on link "CSS" at bounding box center [222, 137] width 29 height 22
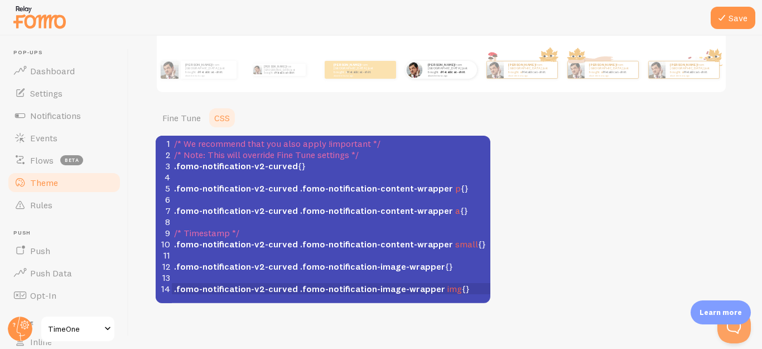
scroll to position [208, 0]
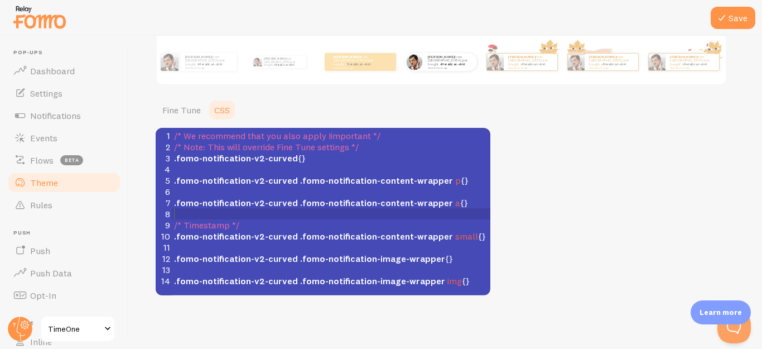
click at [264, 216] on pre "​" at bounding box center [336, 213] width 328 height 11
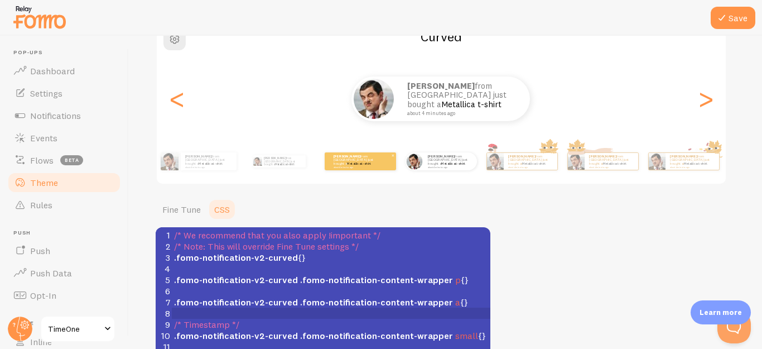
scroll to position [0, 0]
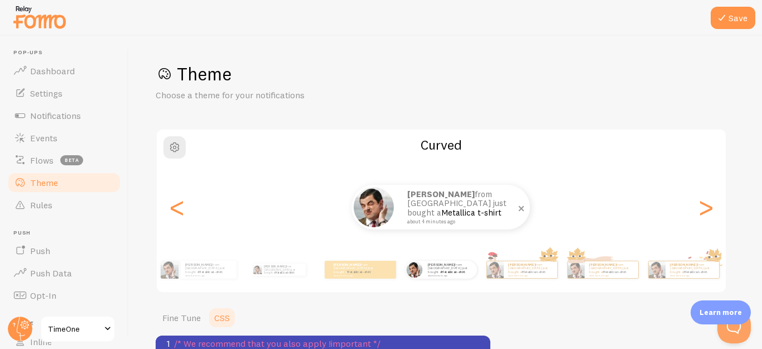
click at [442, 201] on p "[PERSON_NAME] from [GEOGRAPHIC_DATA] just bought a Metallica t-shirt about 4 mi…" at bounding box center [463, 207] width 112 height 35
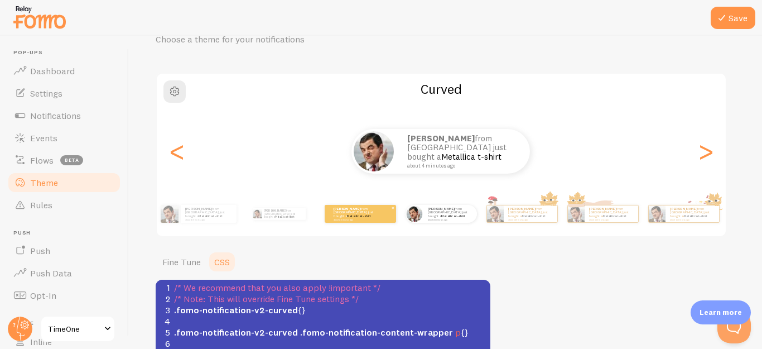
click at [353, 218] on small "about 4 minutes ago" at bounding box center [356, 219] width 44 height 2
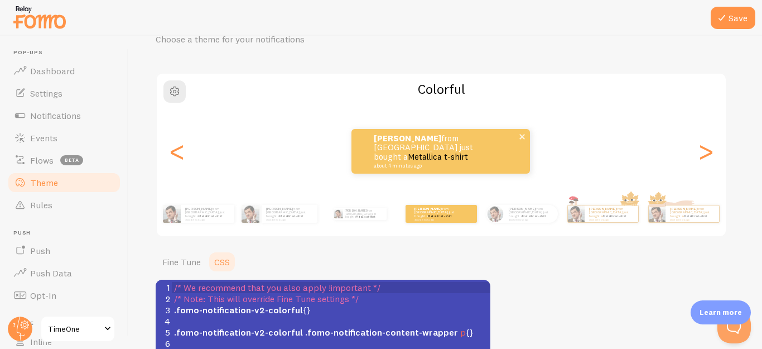
click at [427, 153] on link "Metallica t-shirt" at bounding box center [438, 156] width 60 height 11
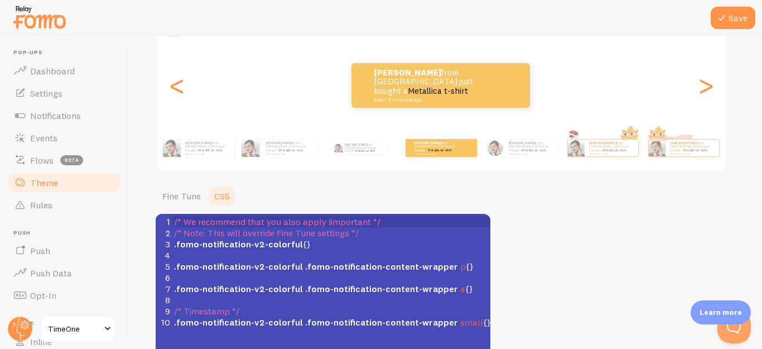
scroll to position [96, 0]
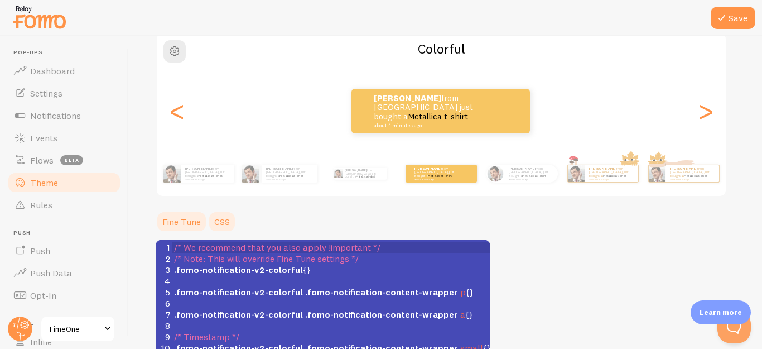
click at [173, 224] on link "Fine Tune" at bounding box center [182, 221] width 52 height 22
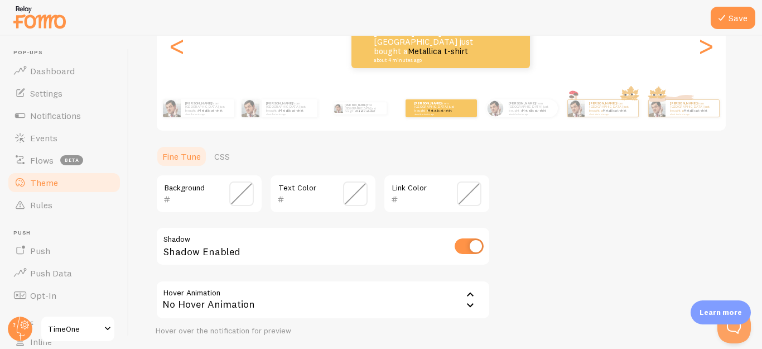
scroll to position [240, 0]
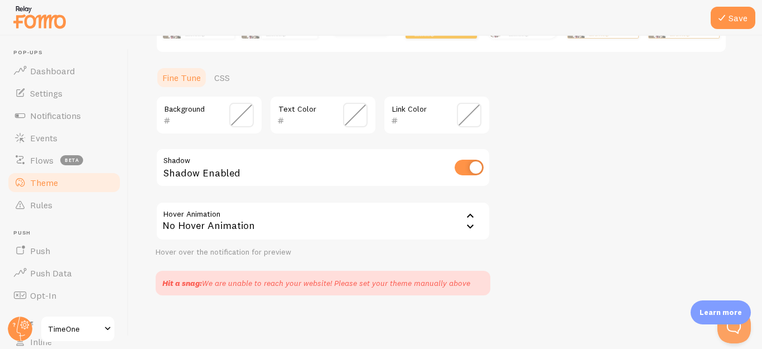
click at [301, 228] on div "No Hover Animation" at bounding box center [323, 220] width 335 height 39
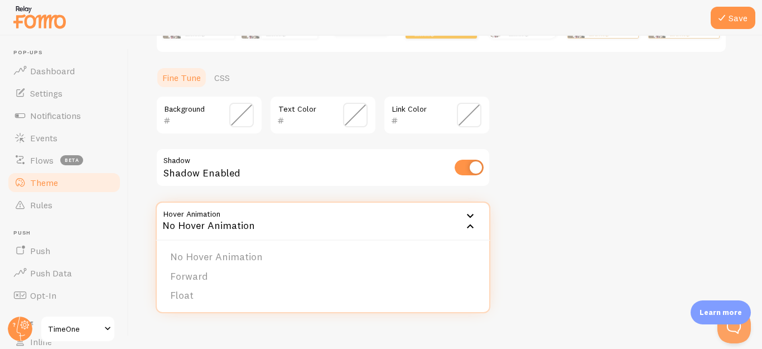
click at [301, 228] on div "No Hover Animation" at bounding box center [323, 220] width 335 height 39
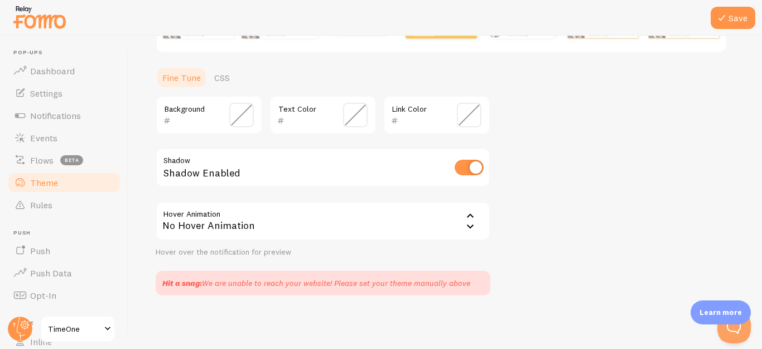
click at [580, 209] on div "Theme Choose a theme for your notifications Colorful [PERSON_NAME] from [GEOGRA…" at bounding box center [446, 59] width 580 height 473
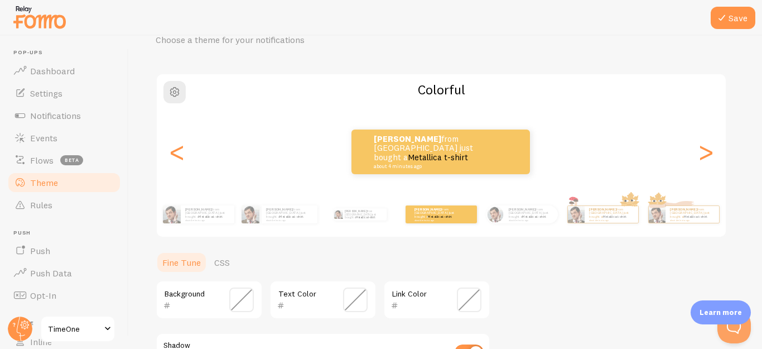
scroll to position [56, 0]
click at [182, 154] on div "<" at bounding box center [176, 151] width 13 height 80
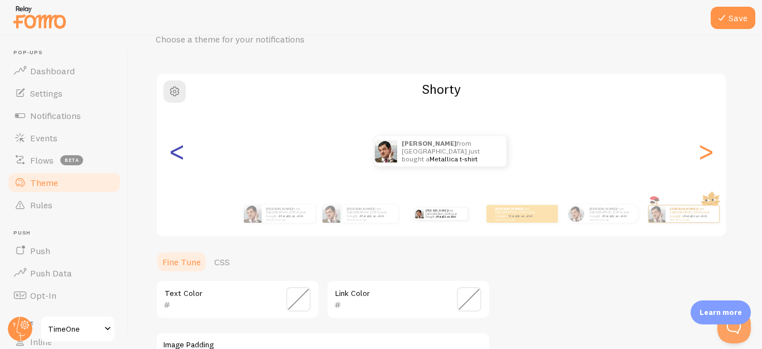
click at [182, 154] on div "<" at bounding box center [176, 151] width 13 height 80
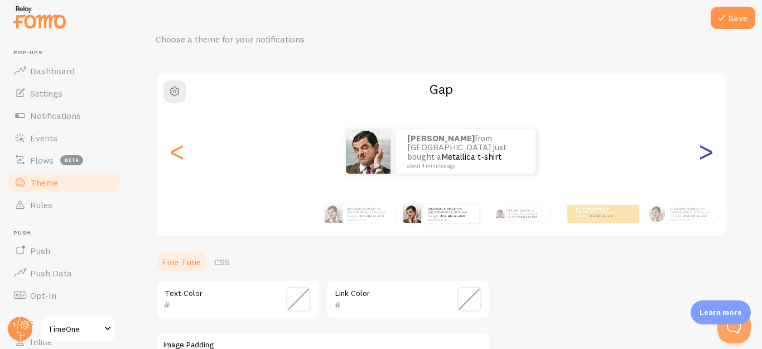
click at [709, 147] on div ">" at bounding box center [705, 151] width 13 height 80
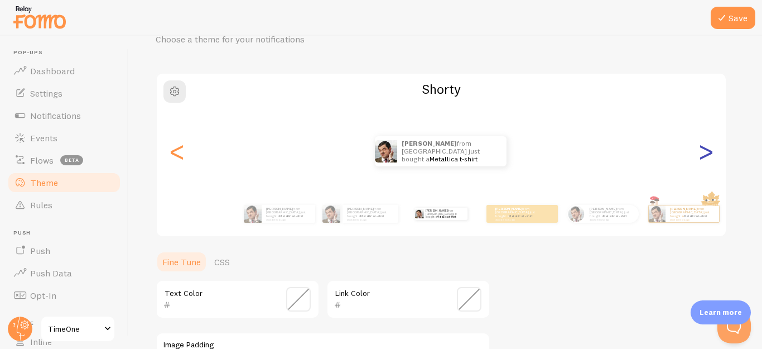
click at [709, 147] on div ">" at bounding box center [705, 151] width 13 height 80
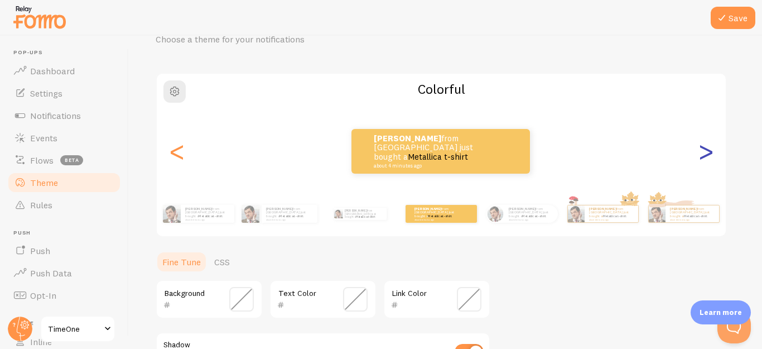
click at [709, 147] on div ">" at bounding box center [705, 151] width 13 height 80
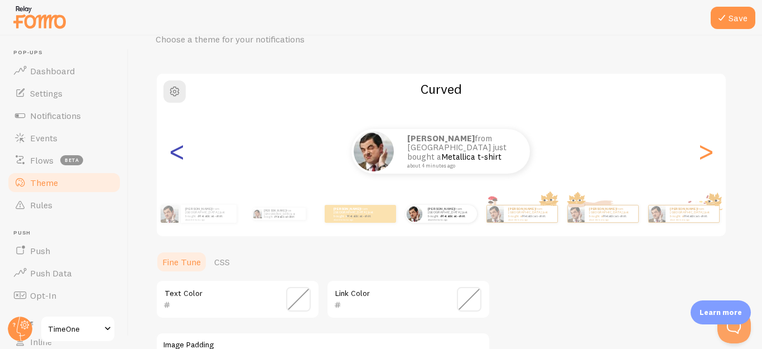
click at [172, 157] on div "<" at bounding box center [176, 151] width 13 height 80
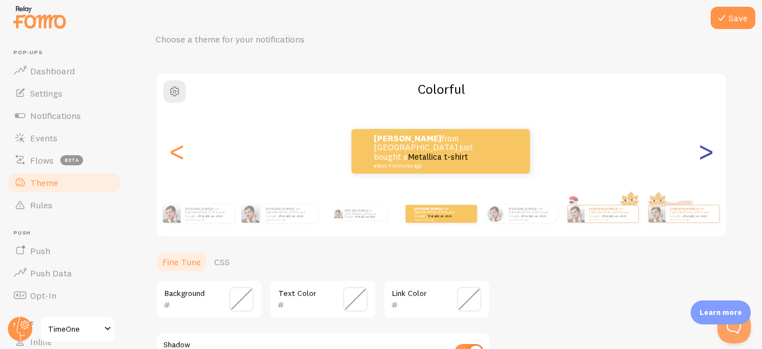
click at [706, 162] on div ">" at bounding box center [705, 151] width 13 height 80
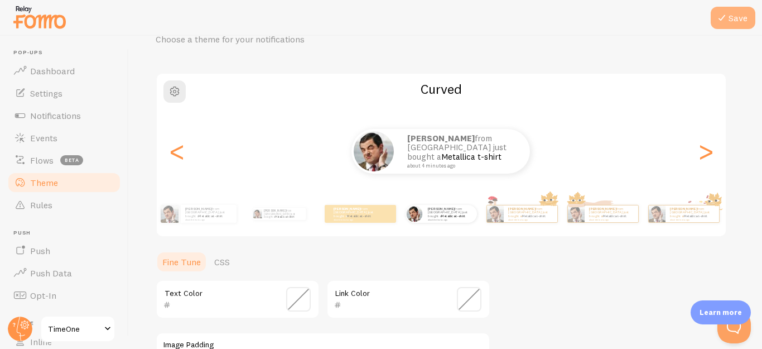
click at [728, 26] on button "Save" at bounding box center [733, 18] width 45 height 22
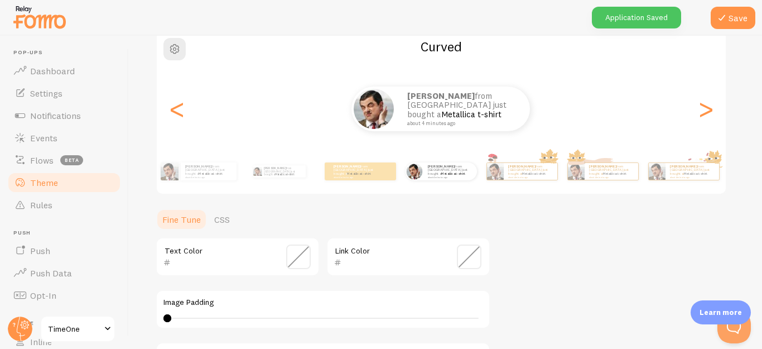
scroll to position [112, 0]
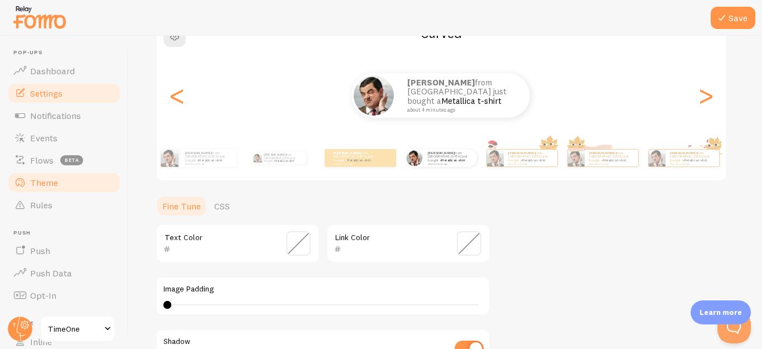
click at [57, 100] on link "Settings" at bounding box center [64, 93] width 115 height 22
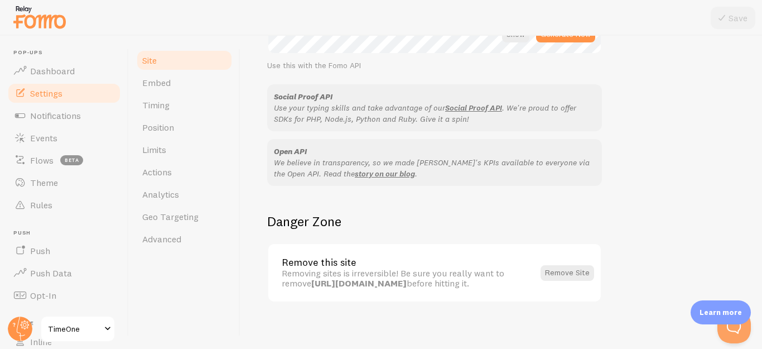
scroll to position [705, 0]
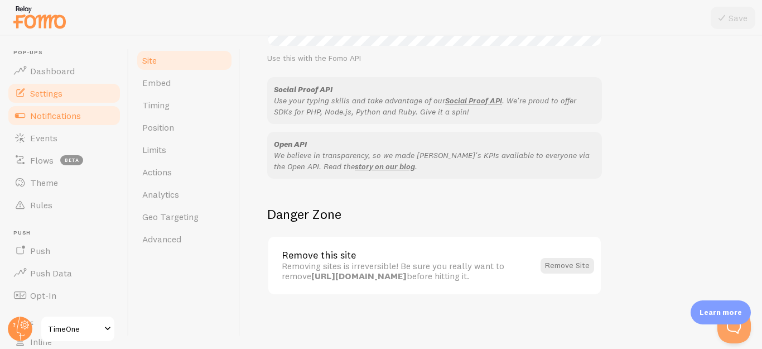
click at [64, 114] on span "Notifications" at bounding box center [55, 115] width 51 height 11
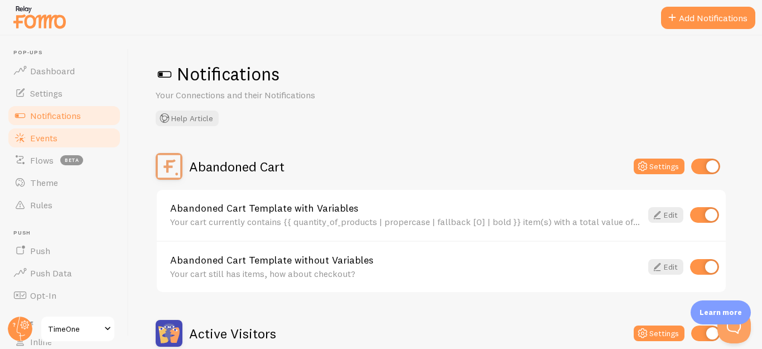
click at [73, 135] on link "Events" at bounding box center [64, 138] width 115 height 22
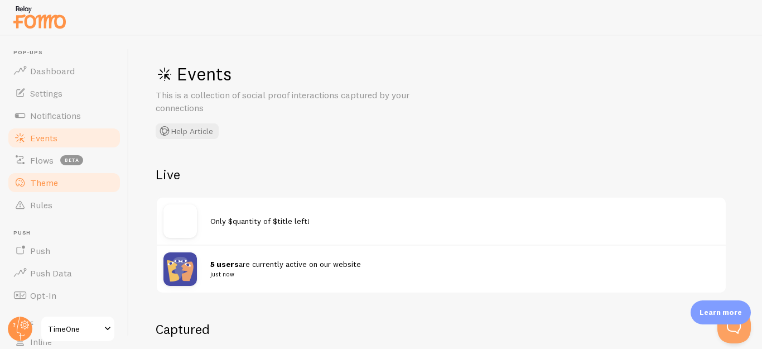
click at [77, 186] on link "Theme" at bounding box center [64, 182] width 115 height 22
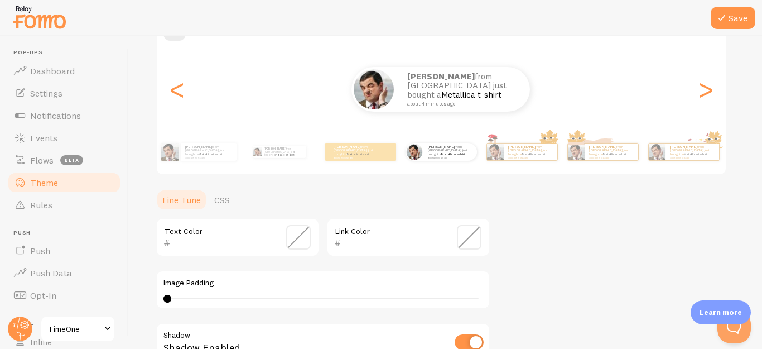
scroll to position [129, 0]
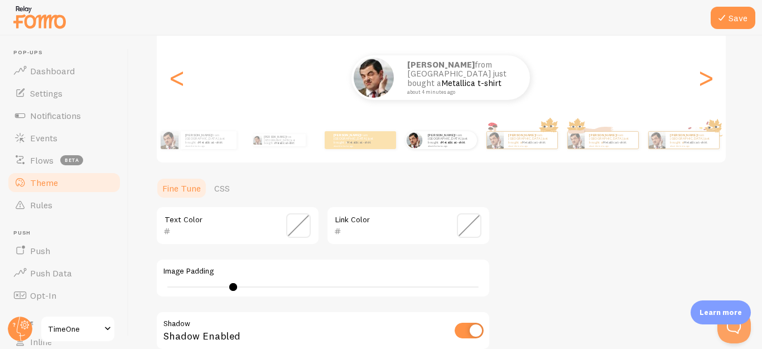
drag, startPoint x: 168, startPoint y: 290, endPoint x: 250, endPoint y: 295, distance: 81.6
click at [250, 295] on div "Image Padding 12" at bounding box center [323, 277] width 335 height 39
click at [299, 269] on label "Image Padding" at bounding box center [322, 271] width 319 height 10
type input "40"
drag, startPoint x: 253, startPoint y: 287, endPoint x: 485, endPoint y: 285, distance: 232.1
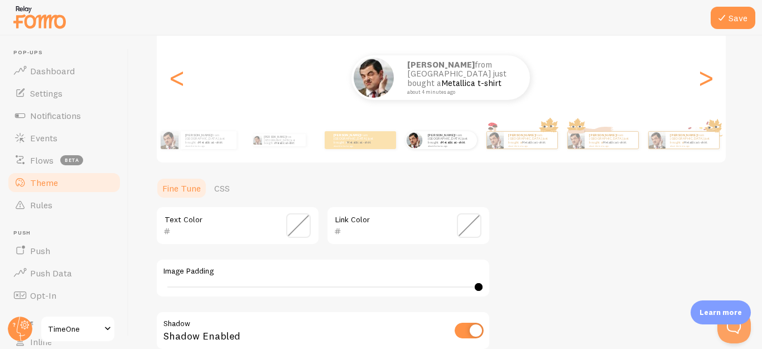
click at [485, 285] on div "Image Padding 40" at bounding box center [323, 277] width 335 height 39
click at [357, 145] on small "about 4 minutes ago" at bounding box center [356, 146] width 44 height 2
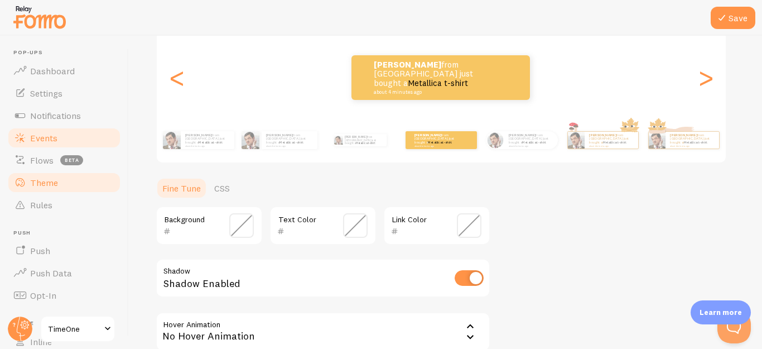
click at [58, 145] on link "Events" at bounding box center [64, 138] width 115 height 22
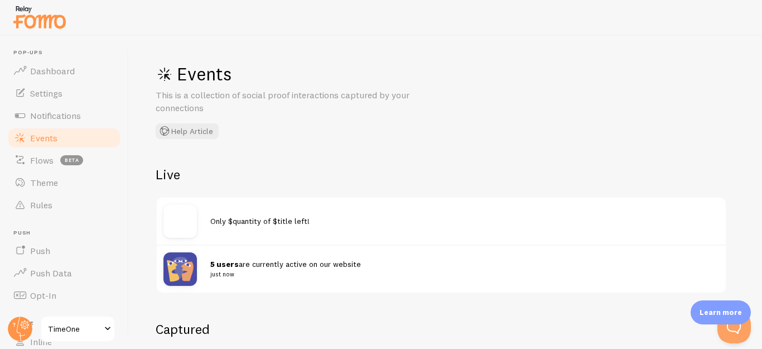
scroll to position [112, 0]
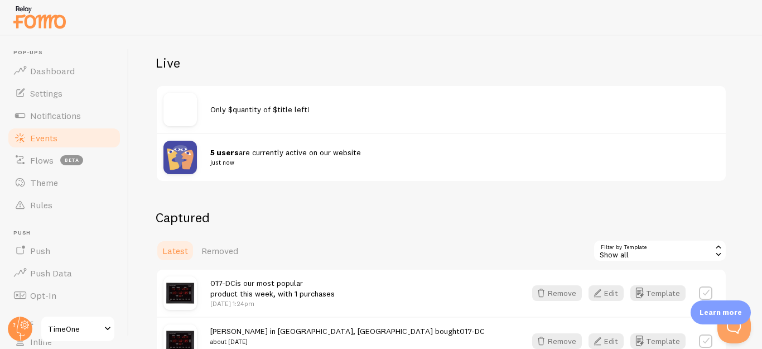
click at [283, 147] on span "5 users are currently active on our website just now" at bounding box center [457, 157] width 495 height 21
click at [283, 147] on div "5 users are currently active on our website just now" at bounding box center [464, 157] width 509 height 21
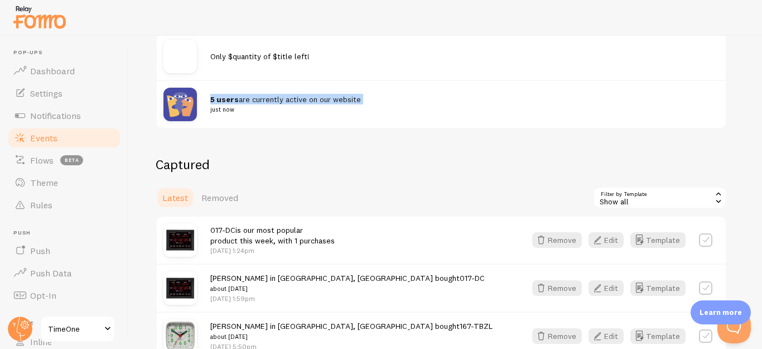
scroll to position [167, 0]
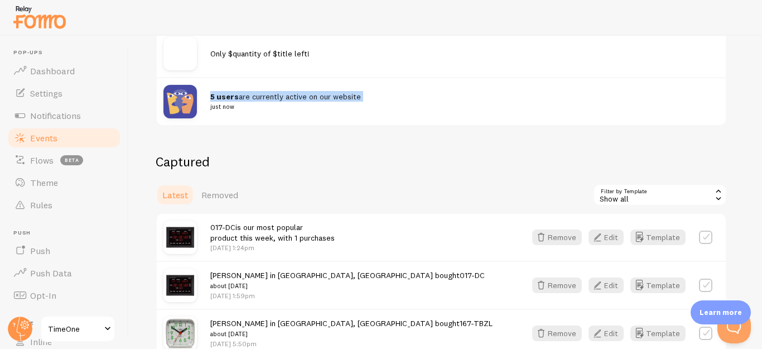
click at [276, 93] on span "5 users are currently active on our website just now" at bounding box center [457, 102] width 495 height 21
click at [283, 137] on div "Events This is a collection of social proof interactions captured by your conne…" at bounding box center [445, 192] width 633 height 313
click at [213, 194] on span "Removed" at bounding box center [219, 194] width 37 height 11
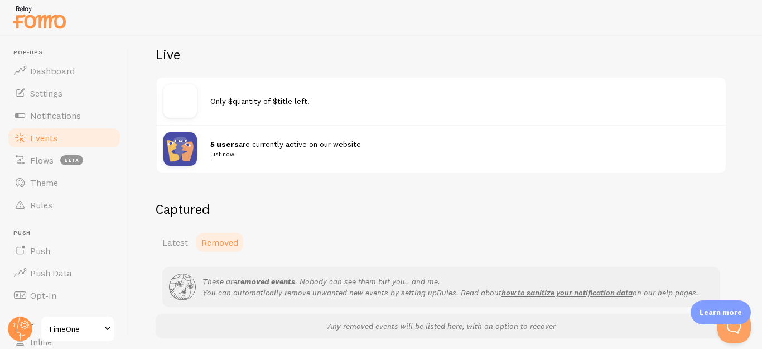
scroll to position [163, 0]
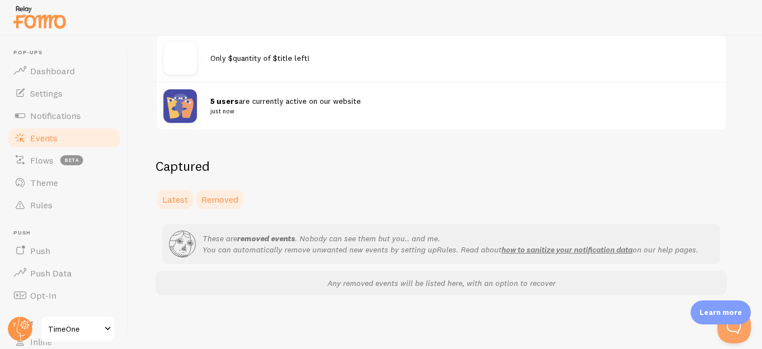
click at [177, 194] on span "Latest" at bounding box center [175, 199] width 26 height 11
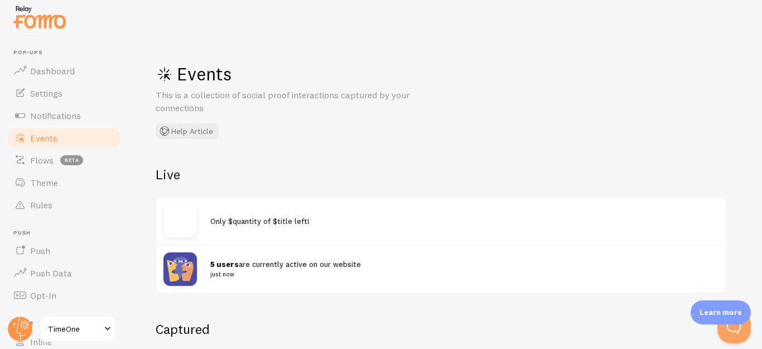
scroll to position [56, 0]
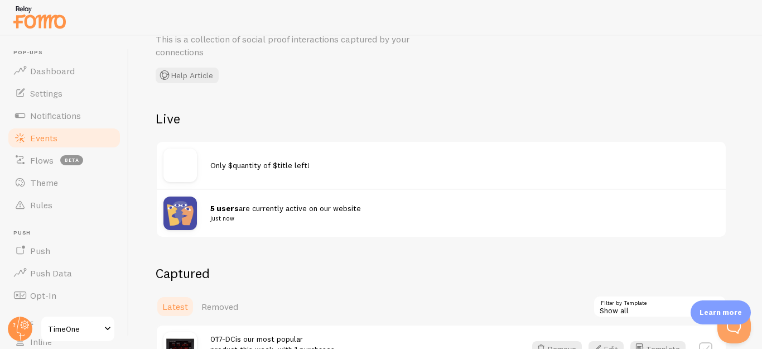
click at [267, 170] on span "Only $quantity of $title left!" at bounding box center [259, 165] width 99 height 10
click at [349, 117] on h2 "Live" at bounding box center [441, 118] width 571 height 17
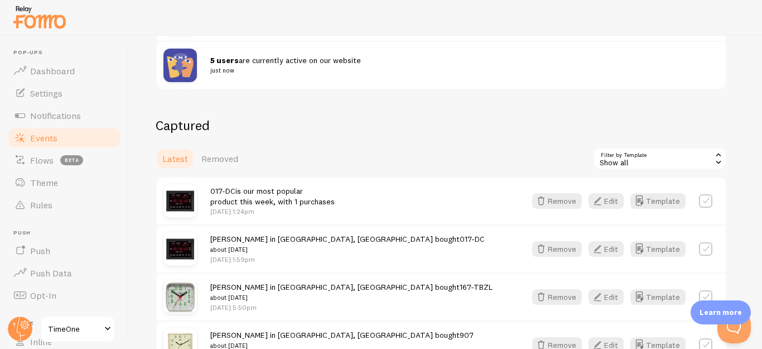
scroll to position [223, 0]
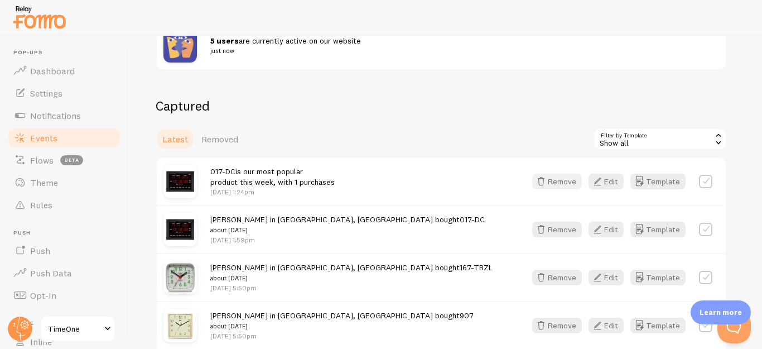
click at [574, 185] on button "Remove" at bounding box center [557, 182] width 50 height 16
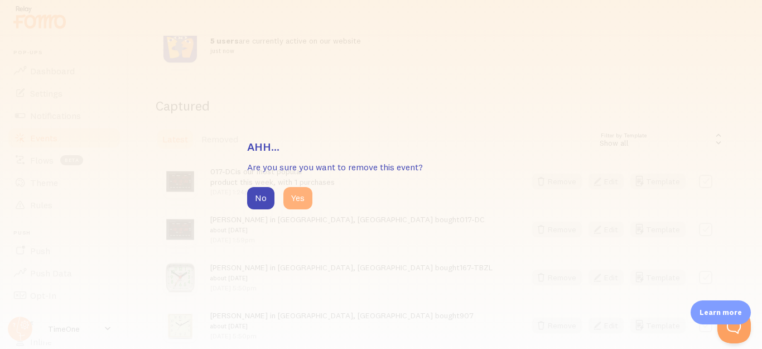
drag, startPoint x: 287, startPoint y: 196, endPoint x: 297, endPoint y: 199, distance: 9.7
click at [288, 196] on button "Yes" at bounding box center [297, 198] width 29 height 22
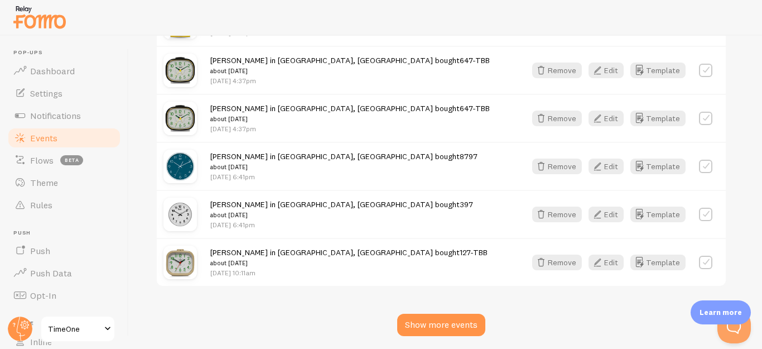
scroll to position [1526, 0]
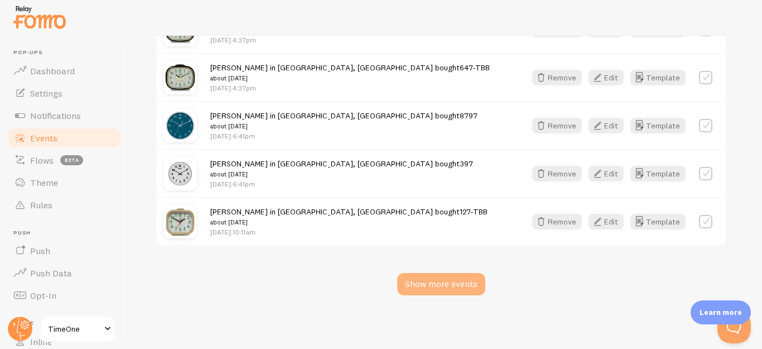
click at [436, 287] on div "Show more events" at bounding box center [441, 284] width 88 height 22
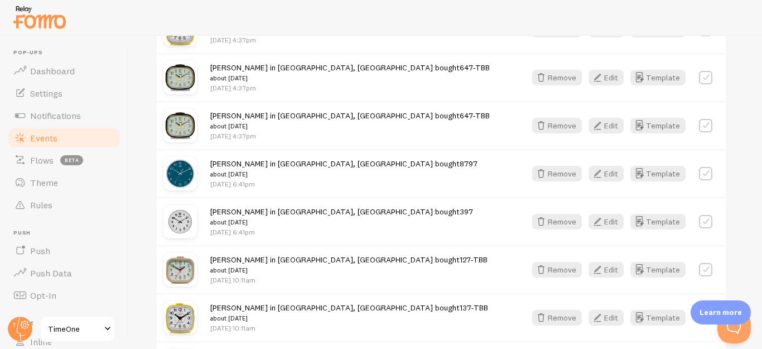
scroll to position [1670, 0]
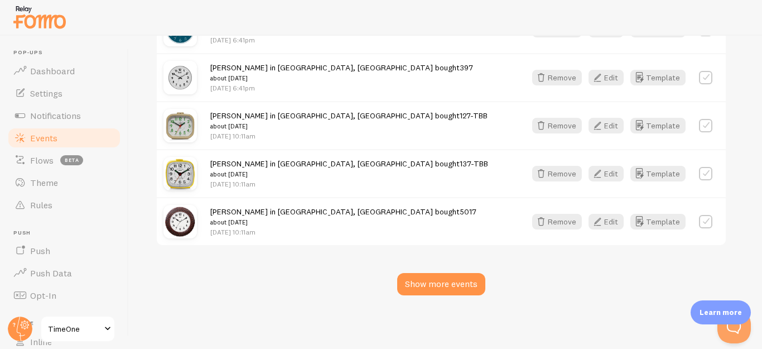
click at [436, 287] on div "Show more events" at bounding box center [441, 284] width 88 height 22
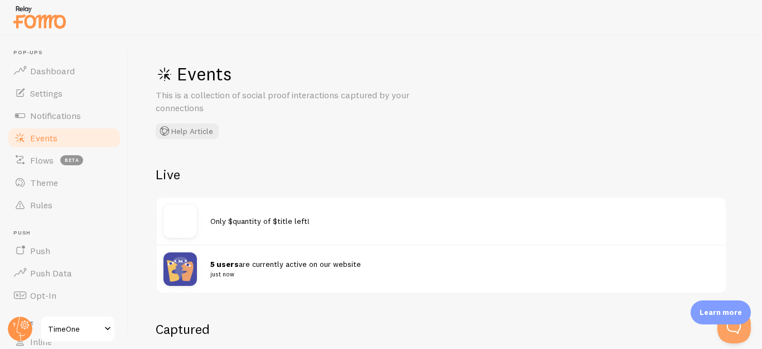
scroll to position [167, 0]
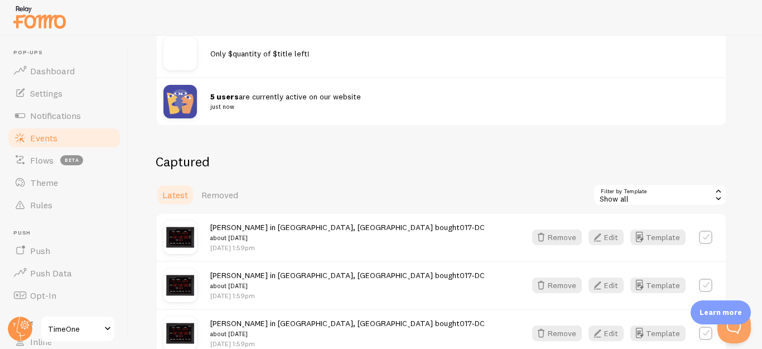
click at [695, 193] on div "Show all" at bounding box center [660, 195] width 134 height 22
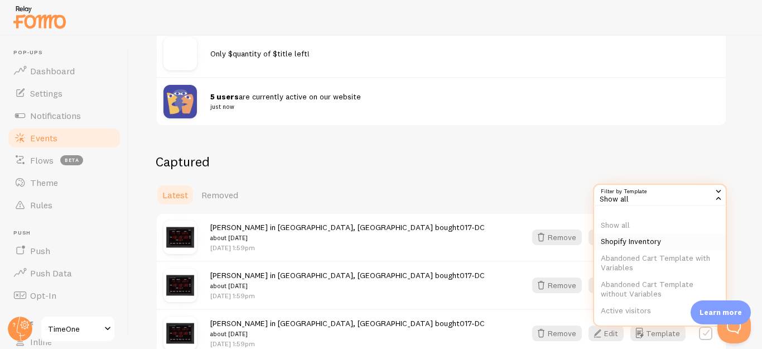
click at [676, 236] on li "Shopify Inventory" at bounding box center [660, 241] width 132 height 17
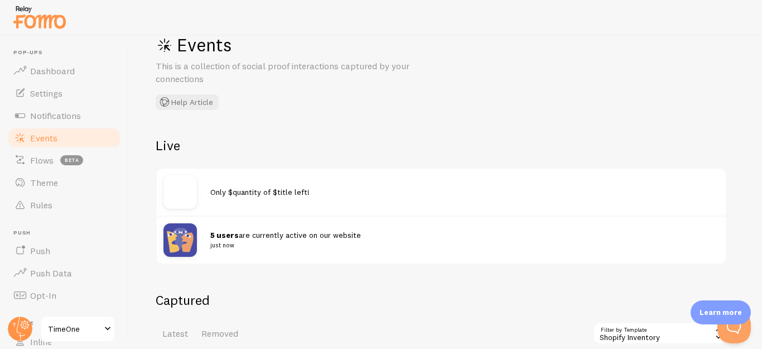
scroll to position [145, 0]
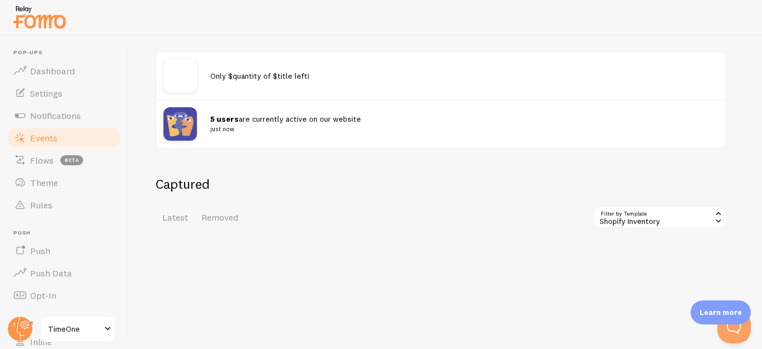
click at [486, 234] on div "Events This is a collection of social proof interactions captured by your conne…" at bounding box center [445, 192] width 633 height 313
click at [187, 216] on span "Latest" at bounding box center [175, 216] width 26 height 11
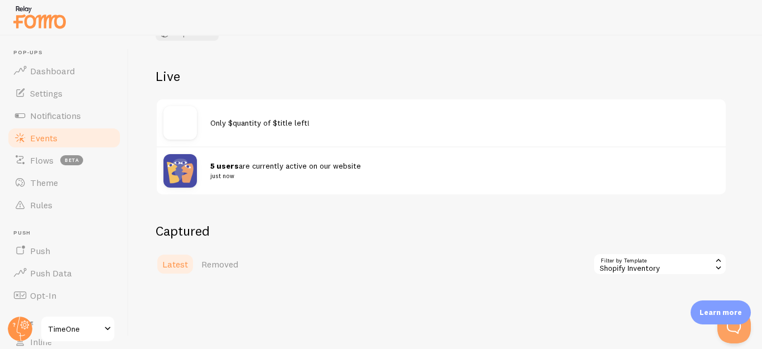
scroll to position [145, 0]
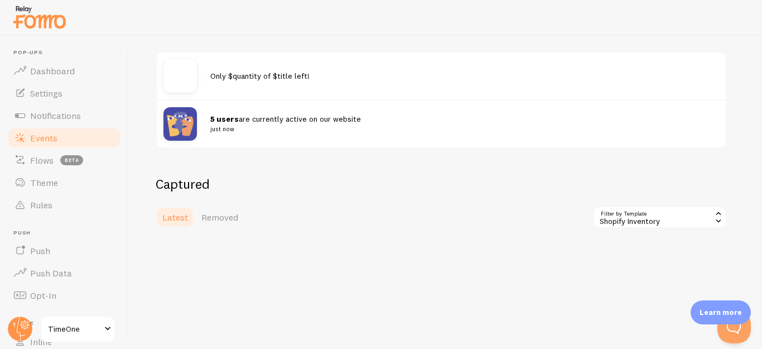
click at [715, 219] on icon at bounding box center [719, 220] width 10 height 10
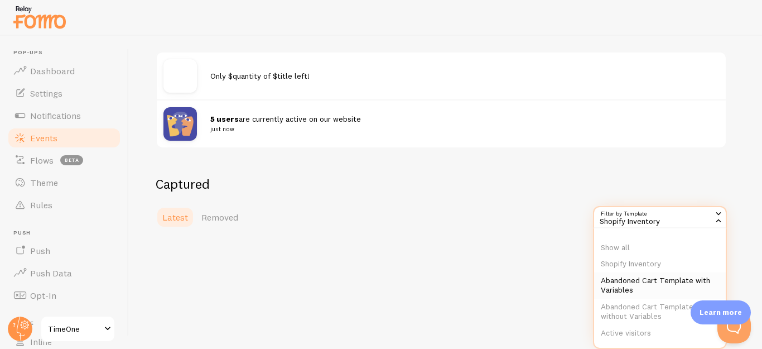
click at [670, 277] on li "Abandoned Cart Template with Variables" at bounding box center [660, 285] width 132 height 26
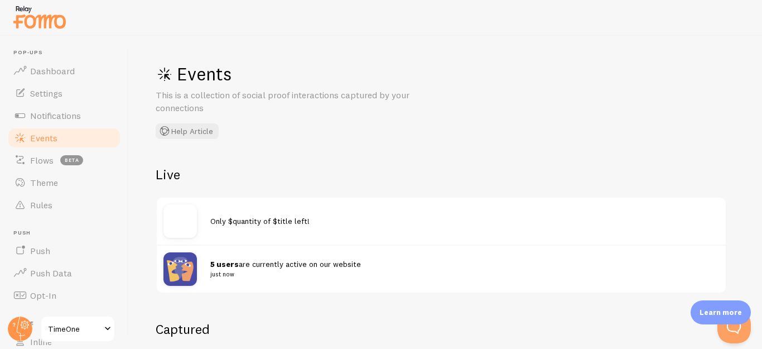
scroll to position [145, 0]
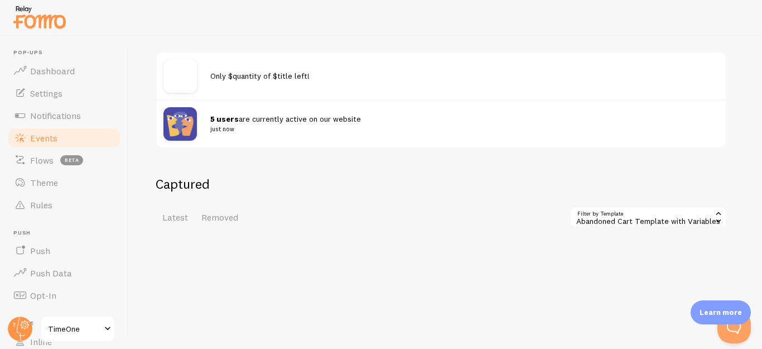
click at [714, 220] on icon at bounding box center [719, 220] width 10 height 10
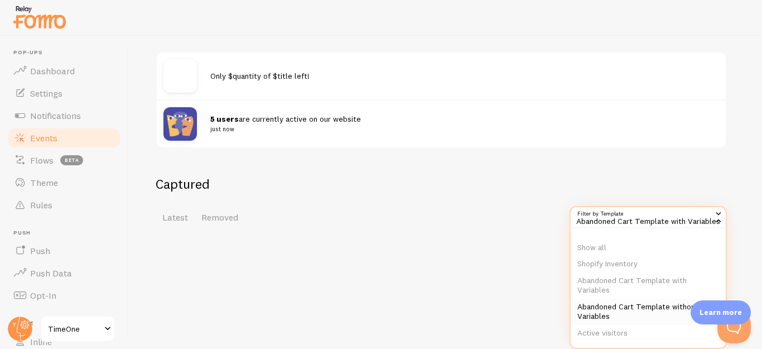
click at [653, 302] on li "Abandoned Cart Template without Variables" at bounding box center [648, 311] width 155 height 26
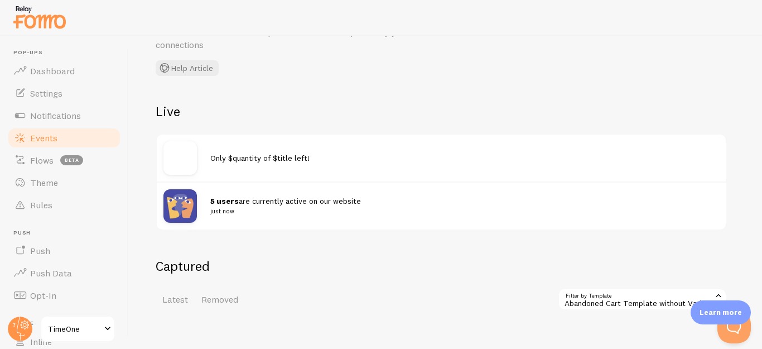
scroll to position [145, 0]
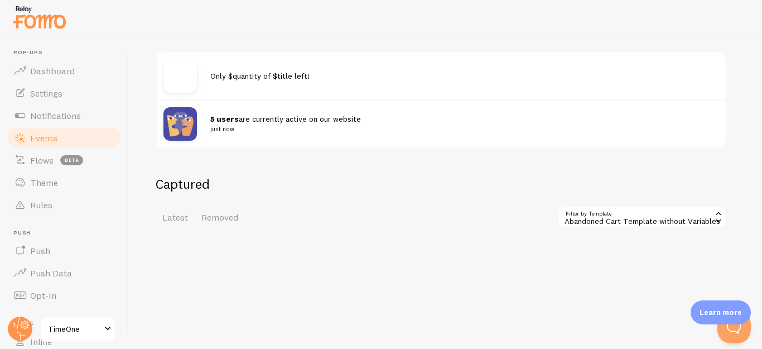
click at [651, 211] on div "Abandoned Cart Template without Variables" at bounding box center [642, 217] width 169 height 22
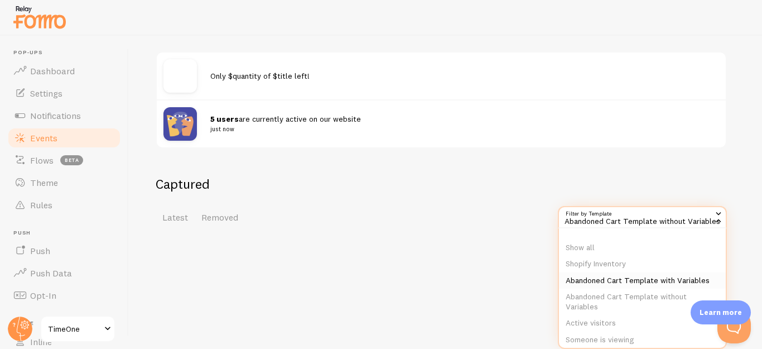
scroll to position [56, 0]
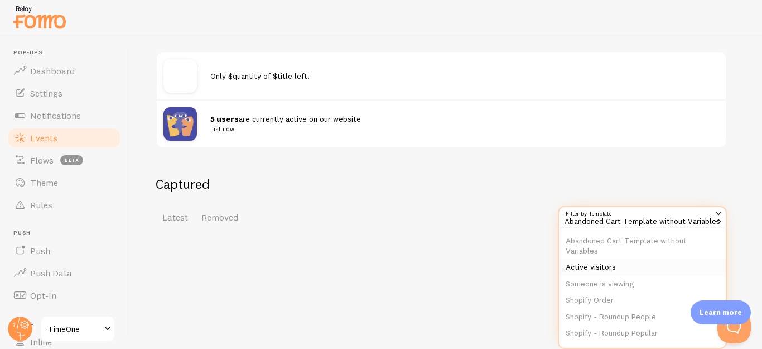
click at [647, 273] on li "Active visitors" at bounding box center [642, 267] width 167 height 17
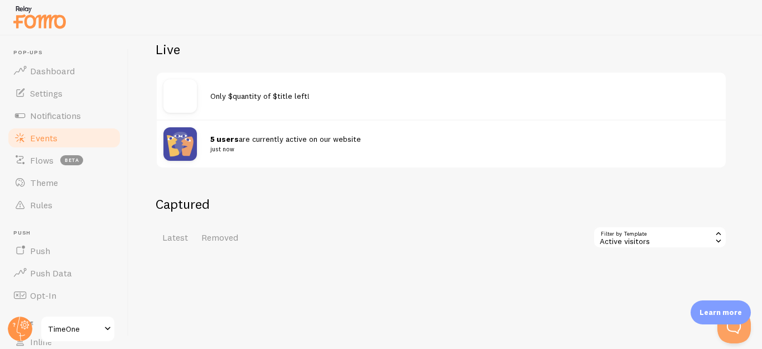
scroll to position [145, 0]
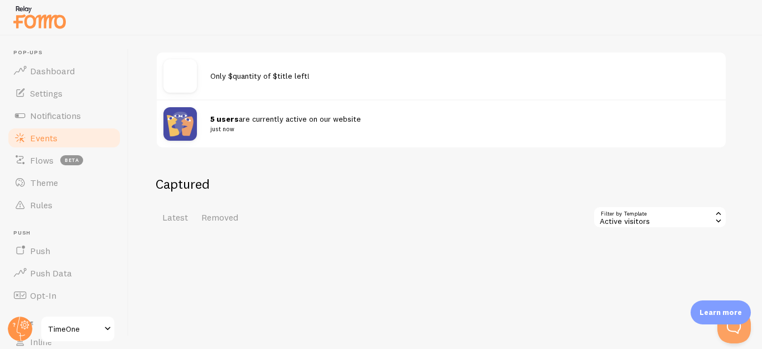
click at [655, 209] on div "Active visitors" at bounding box center [660, 217] width 134 height 22
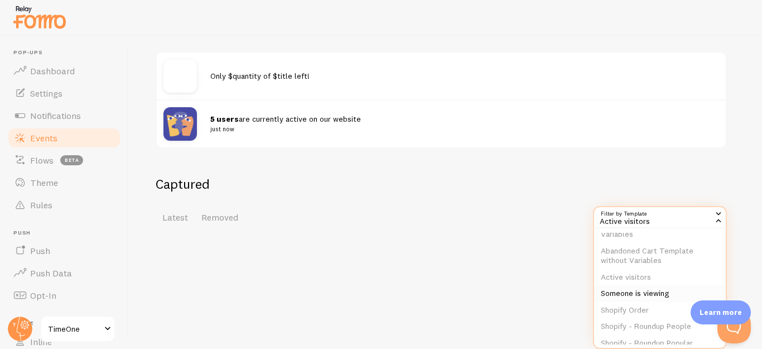
click at [660, 291] on li "Someone is viewing" at bounding box center [660, 293] width 132 height 17
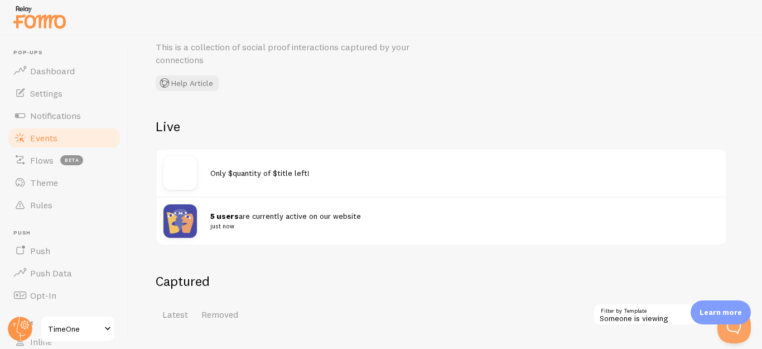
scroll to position [145, 0]
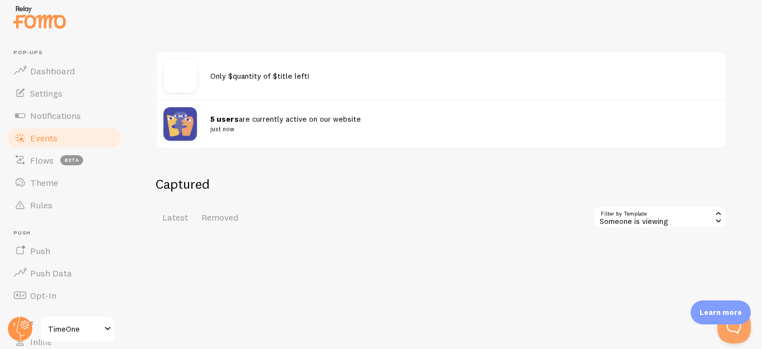
click at [667, 213] on div "Someone is viewing" at bounding box center [660, 217] width 134 height 22
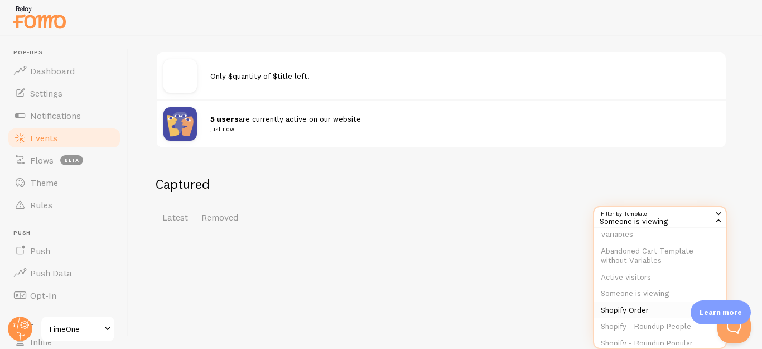
click at [670, 309] on li "Shopify Order" at bounding box center [660, 310] width 132 height 17
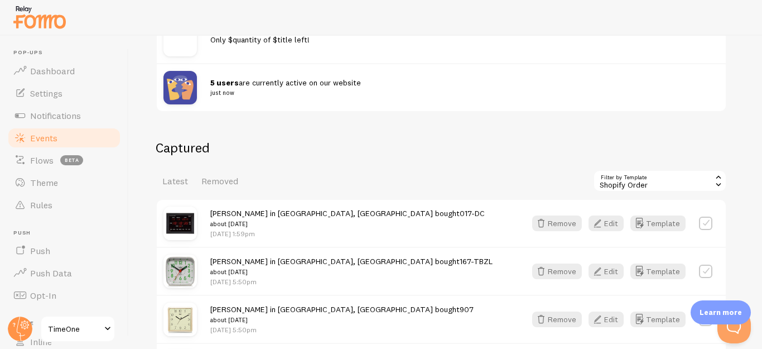
scroll to position [201, 0]
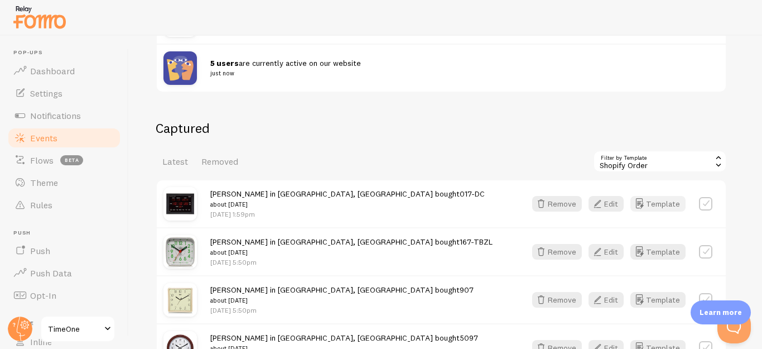
click at [674, 200] on button "Template" at bounding box center [657, 204] width 55 height 16
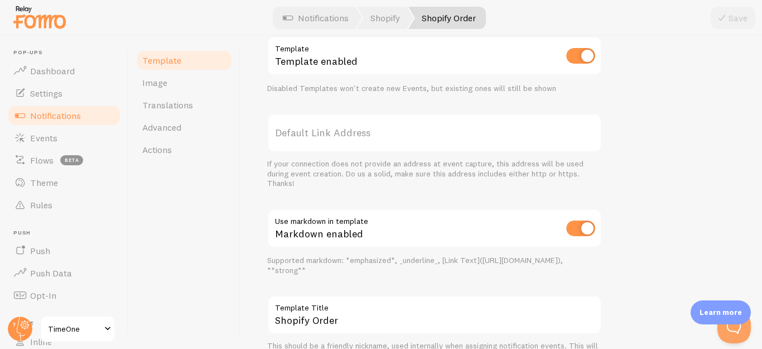
scroll to position [507, 0]
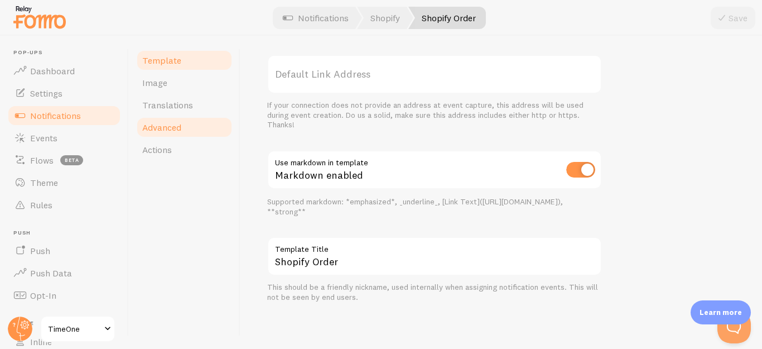
click at [155, 120] on link "Advanced" at bounding box center [185, 127] width 98 height 22
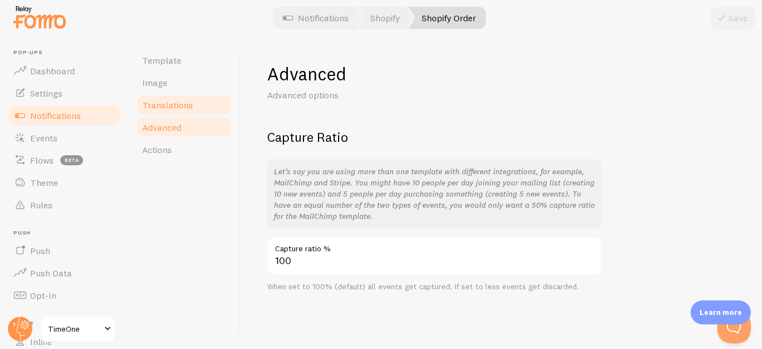
click at [167, 101] on span "Translations" at bounding box center [167, 104] width 51 height 11
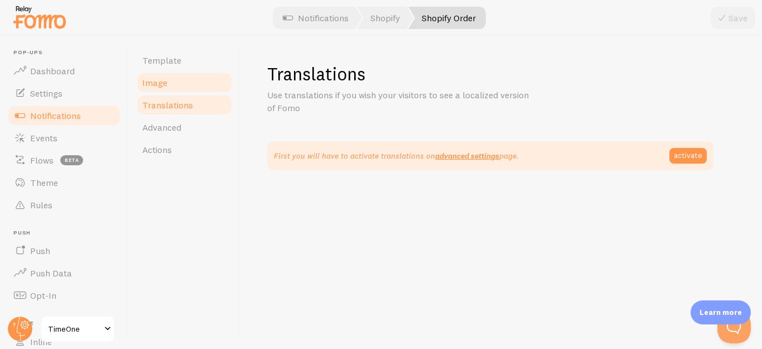
click at [168, 88] on link "Image" at bounding box center [185, 82] width 98 height 22
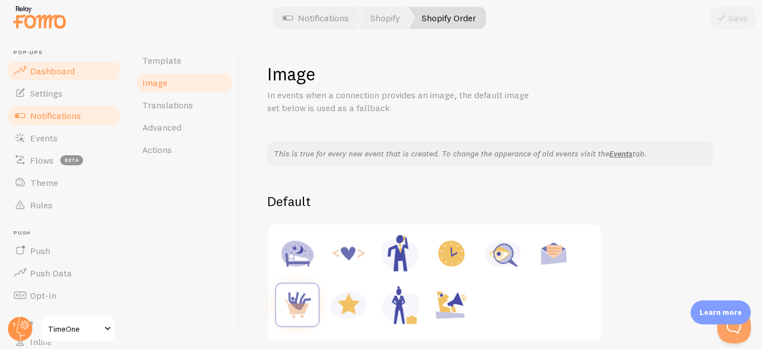
click at [59, 78] on link "Dashboard" at bounding box center [64, 71] width 115 height 22
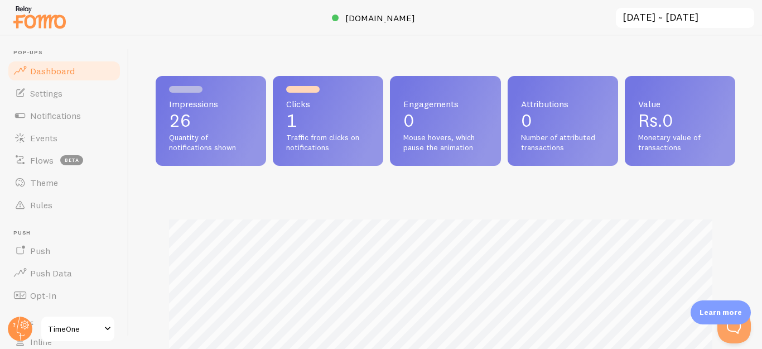
click at [655, 123] on span "Rs.0" at bounding box center [655, 120] width 35 height 22
click at [656, 123] on span "Rs.0" at bounding box center [655, 120] width 35 height 22
click at [690, 114] on p "Rs.0" at bounding box center [680, 121] width 84 height 18
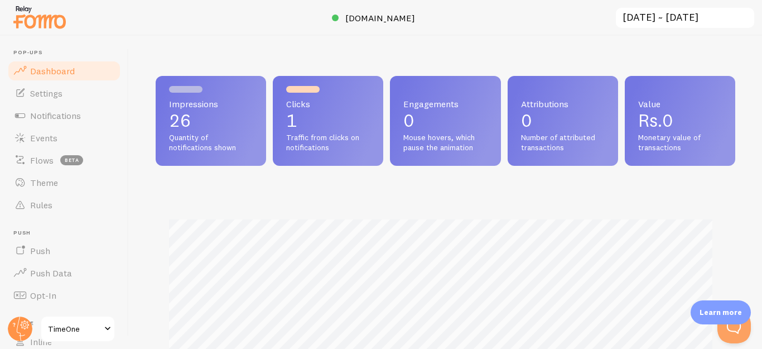
click at [53, 70] on span "Dashboard" at bounding box center [52, 70] width 45 height 11
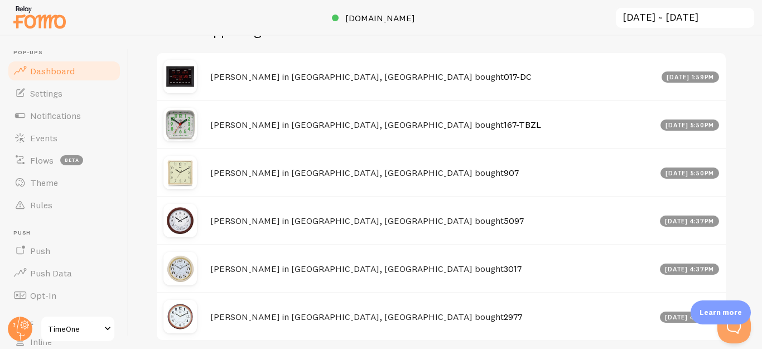
scroll to position [454, 0]
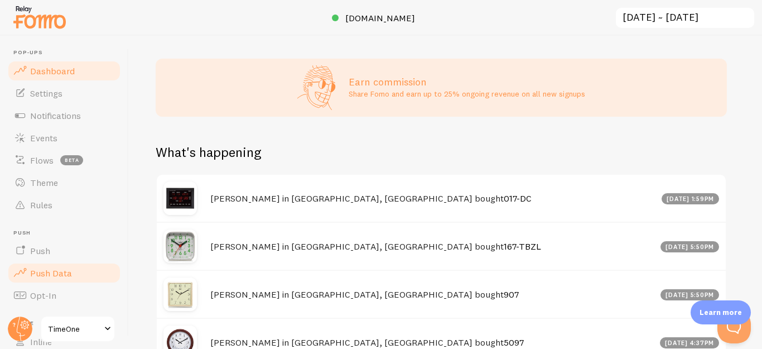
click at [84, 270] on link "Push Data" at bounding box center [64, 273] width 115 height 22
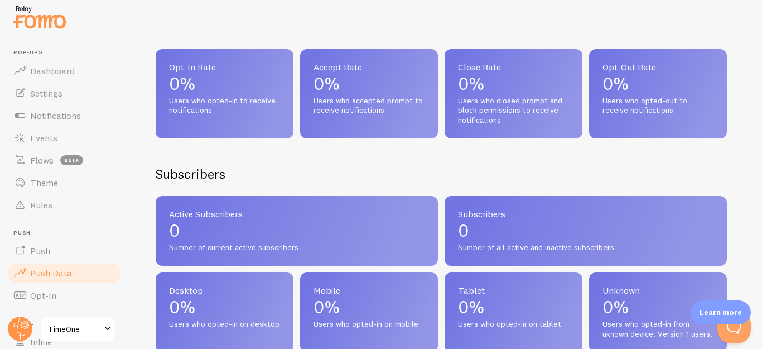
scroll to position [335, 0]
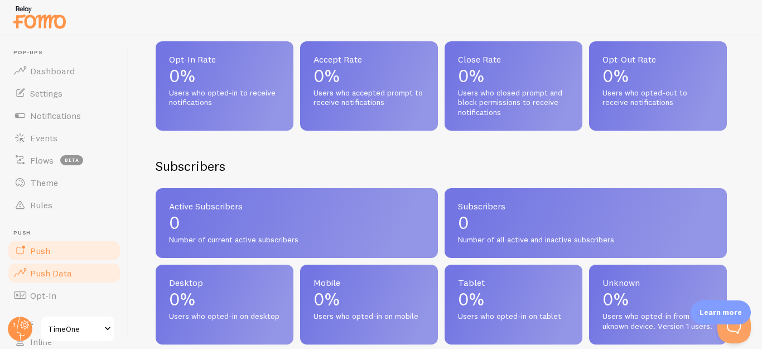
click at [107, 247] on link "Push" at bounding box center [64, 250] width 115 height 22
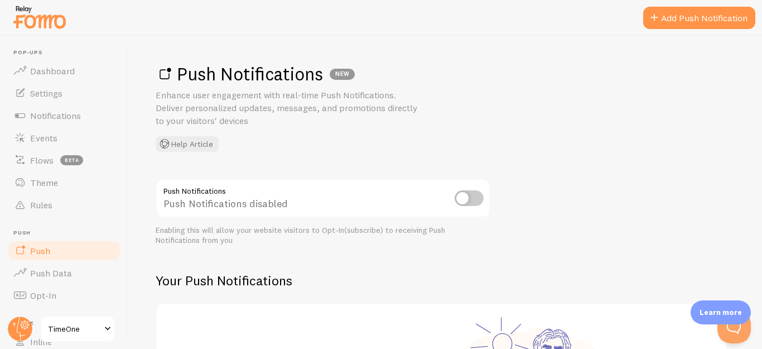
click at [465, 197] on input "checkbox" at bounding box center [469, 198] width 29 height 16
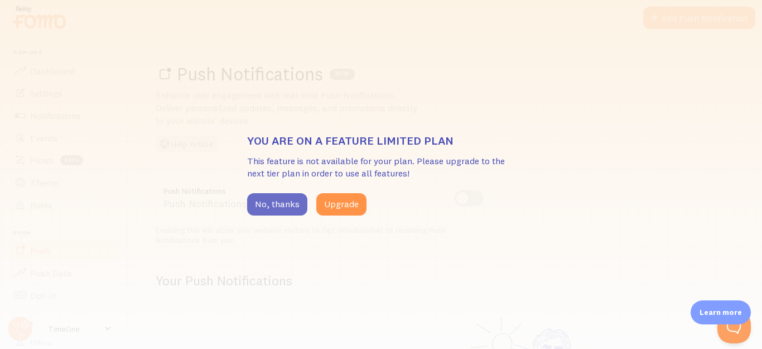
click at [292, 210] on button "No, thanks" at bounding box center [277, 204] width 60 height 22
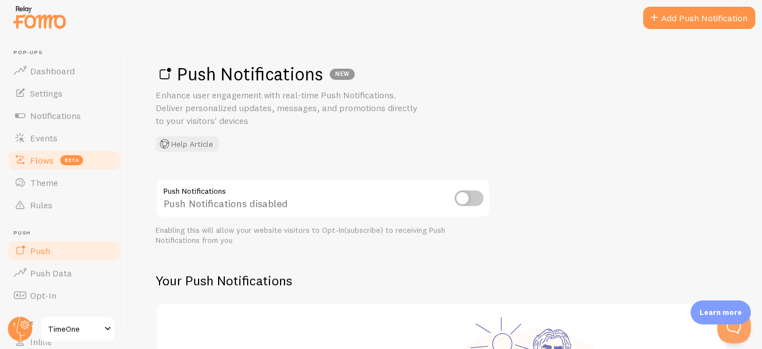
click at [81, 161] on span "beta" at bounding box center [71, 160] width 23 height 10
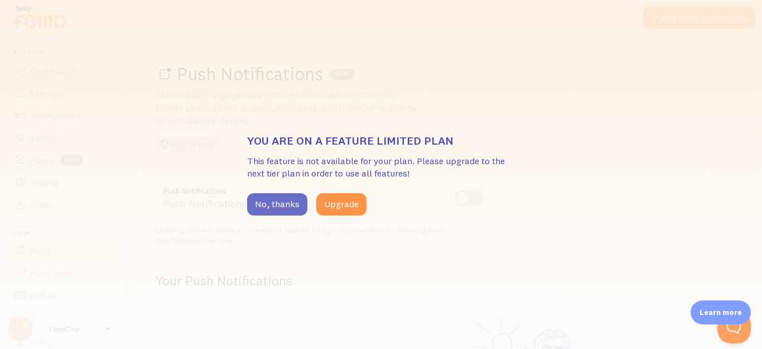
drag, startPoint x: 282, startPoint y: 203, endPoint x: 259, endPoint y: 198, distance: 23.0
click at [281, 203] on button "No, thanks" at bounding box center [277, 204] width 60 height 22
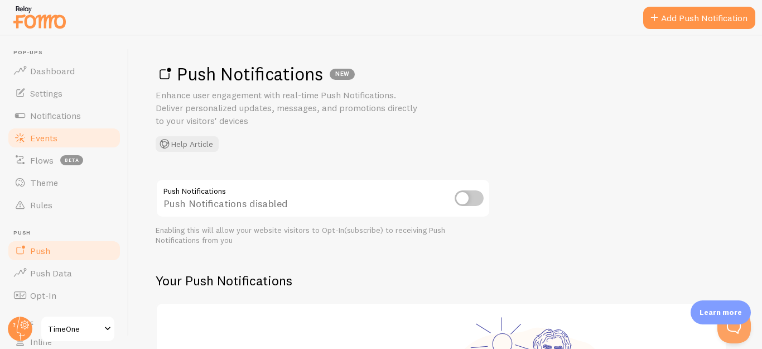
click at [74, 136] on link "Events" at bounding box center [64, 138] width 115 height 22
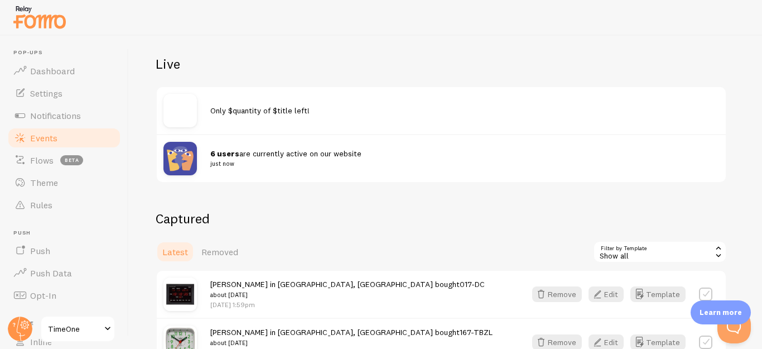
scroll to position [112, 0]
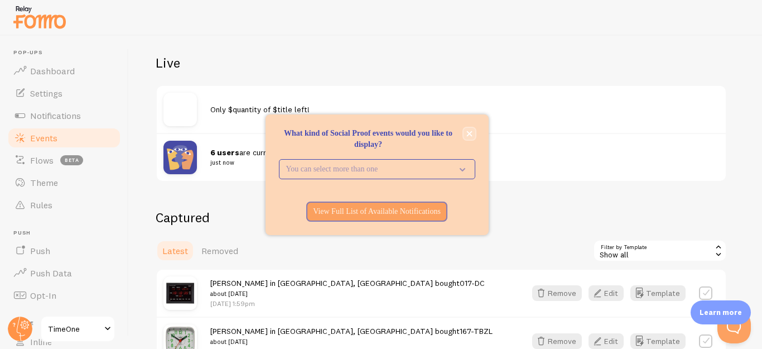
click at [472, 131] on icon "close," at bounding box center [469, 134] width 6 height 6
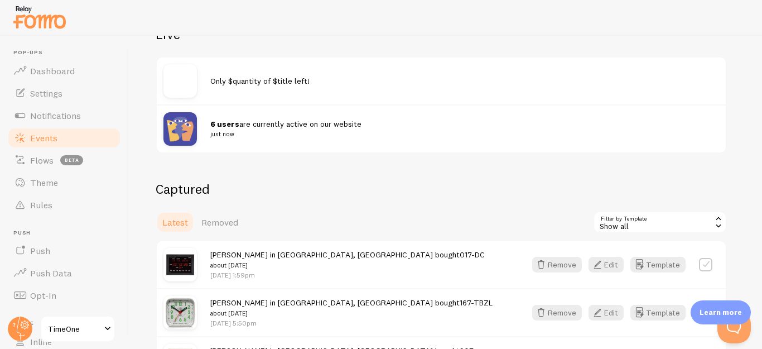
scroll to position [167, 0]
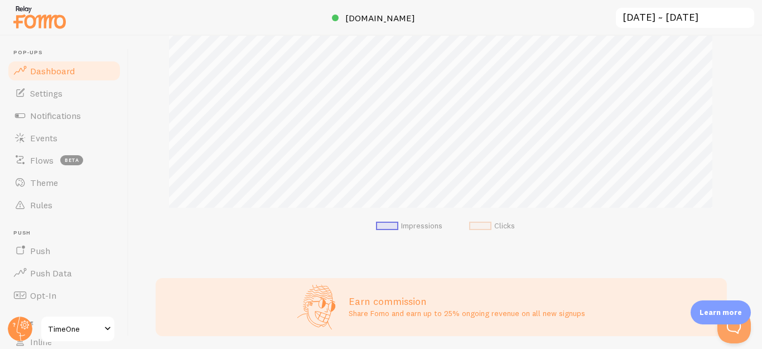
scroll to position [64, 0]
